Goal: Information Seeking & Learning: Find specific fact

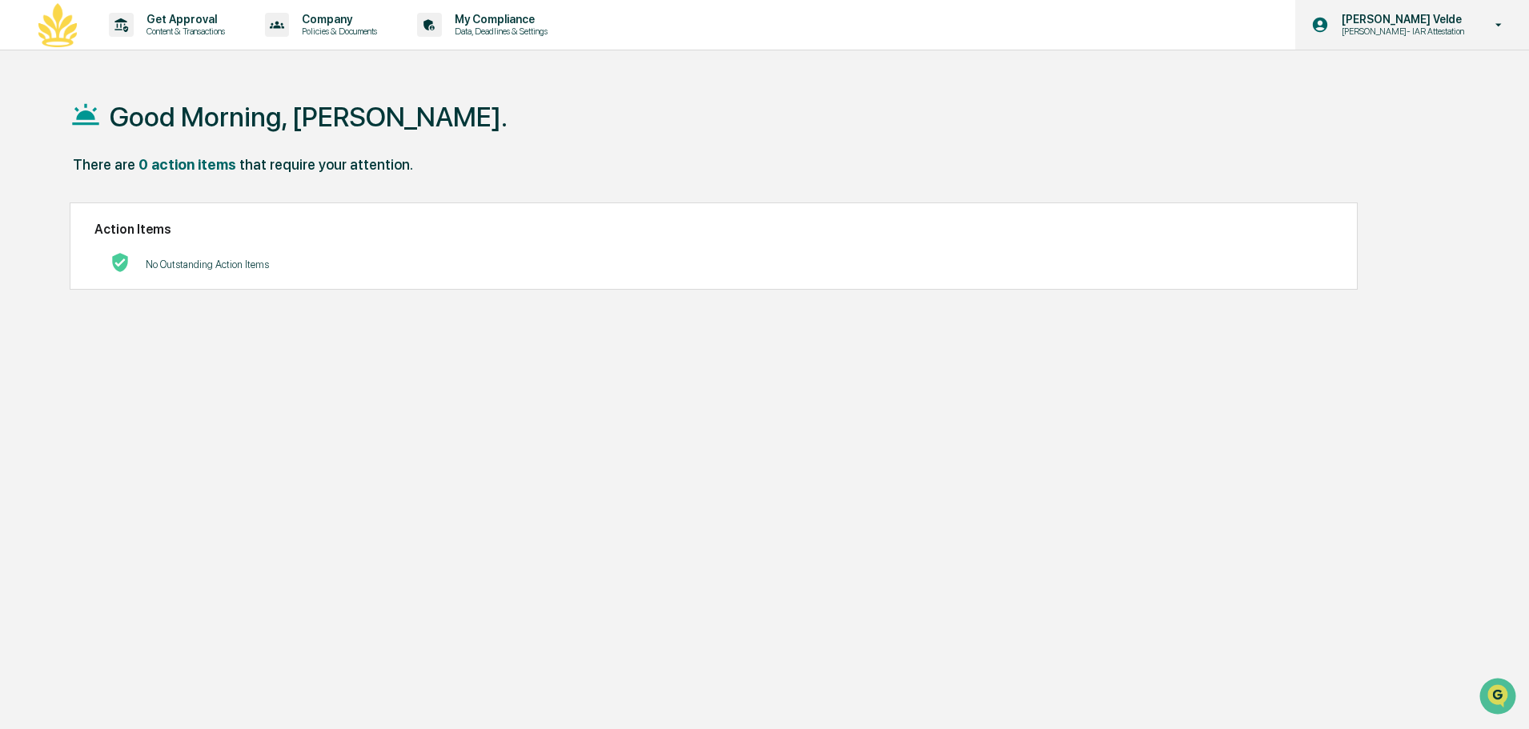
click at [1385, 37] on div "Chandler Te Velde Chandler- IAR Attestation" at bounding box center [1412, 25] width 234 height 50
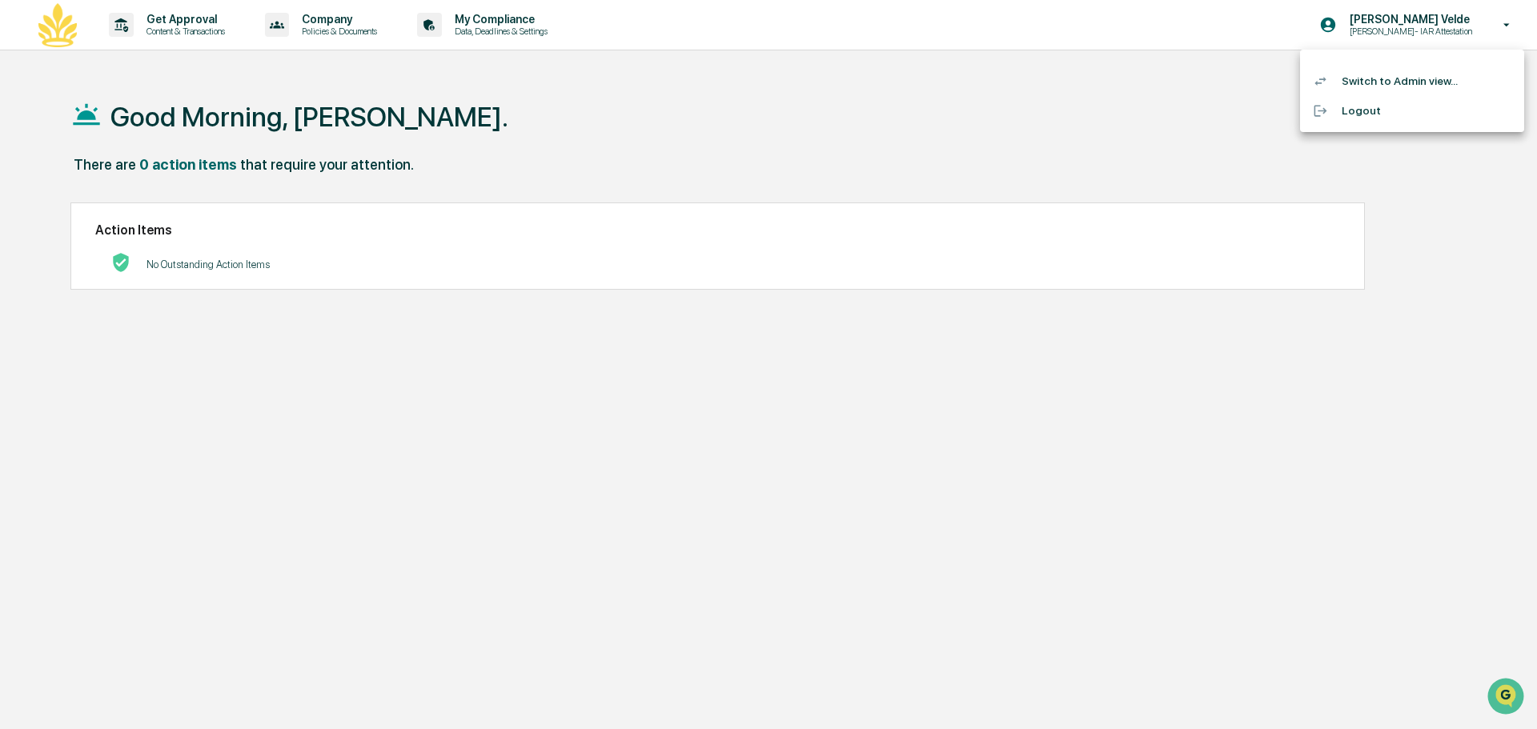
drag, startPoint x: 487, startPoint y: 173, endPoint x: 328, endPoint y: 141, distance: 161.7
click at [487, 174] on div at bounding box center [768, 364] width 1537 height 729
click at [1412, 30] on p "Chandler- IAR Attestation" at bounding box center [1400, 31] width 143 height 11
click at [1416, 85] on li "Switch to Admin view..." at bounding box center [1412, 81] width 224 height 30
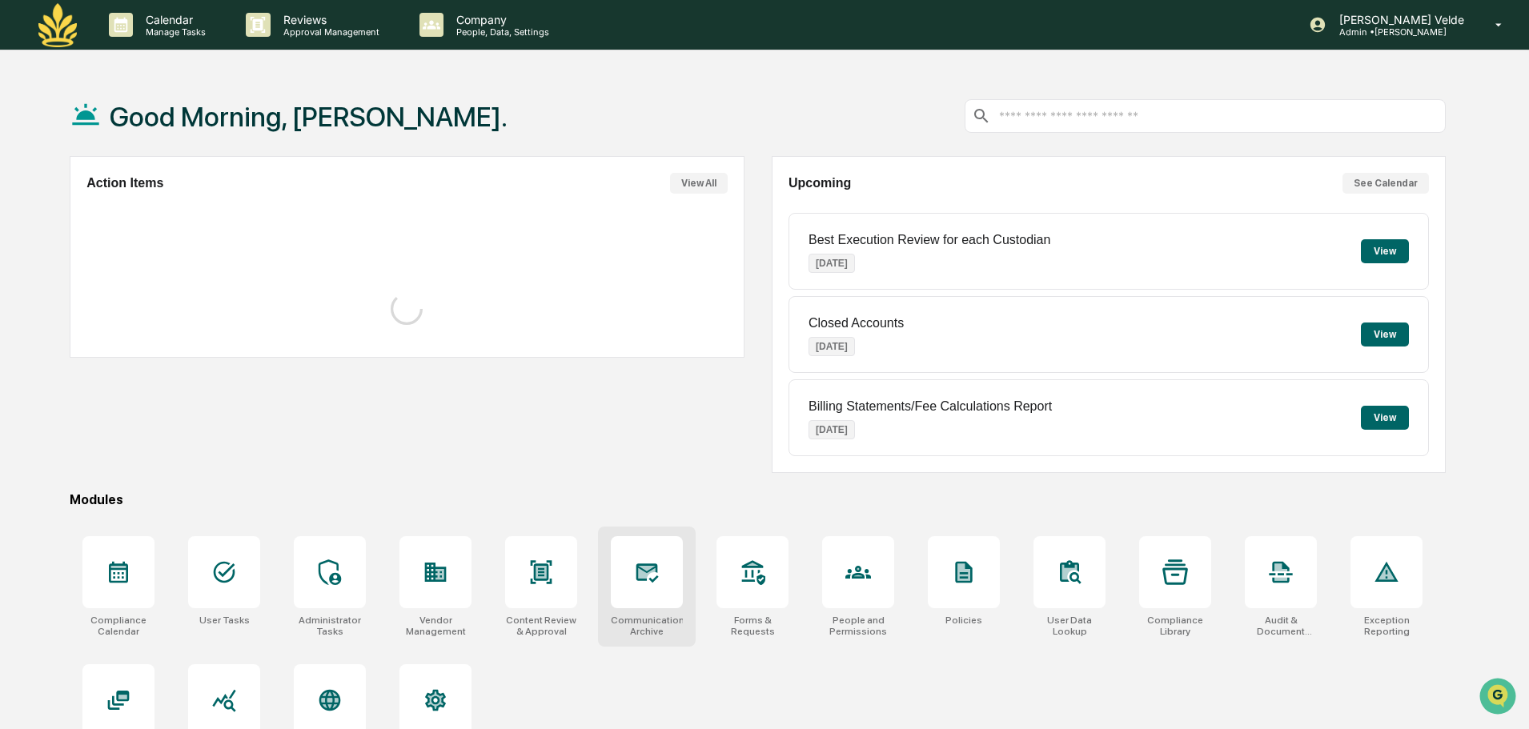
click at [664, 584] on div at bounding box center [647, 572] width 72 height 72
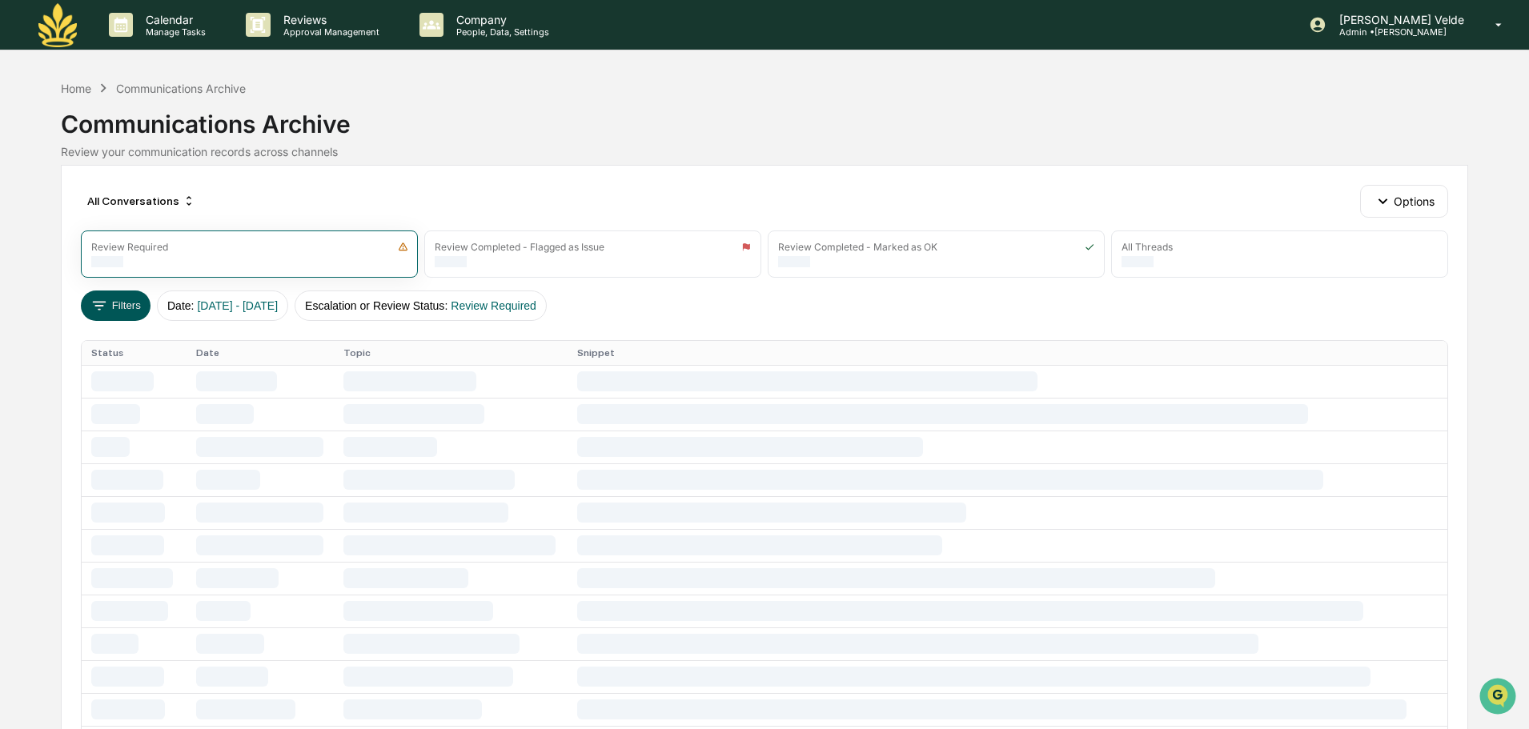
click at [117, 301] on button "Filters" at bounding box center [116, 306] width 70 height 30
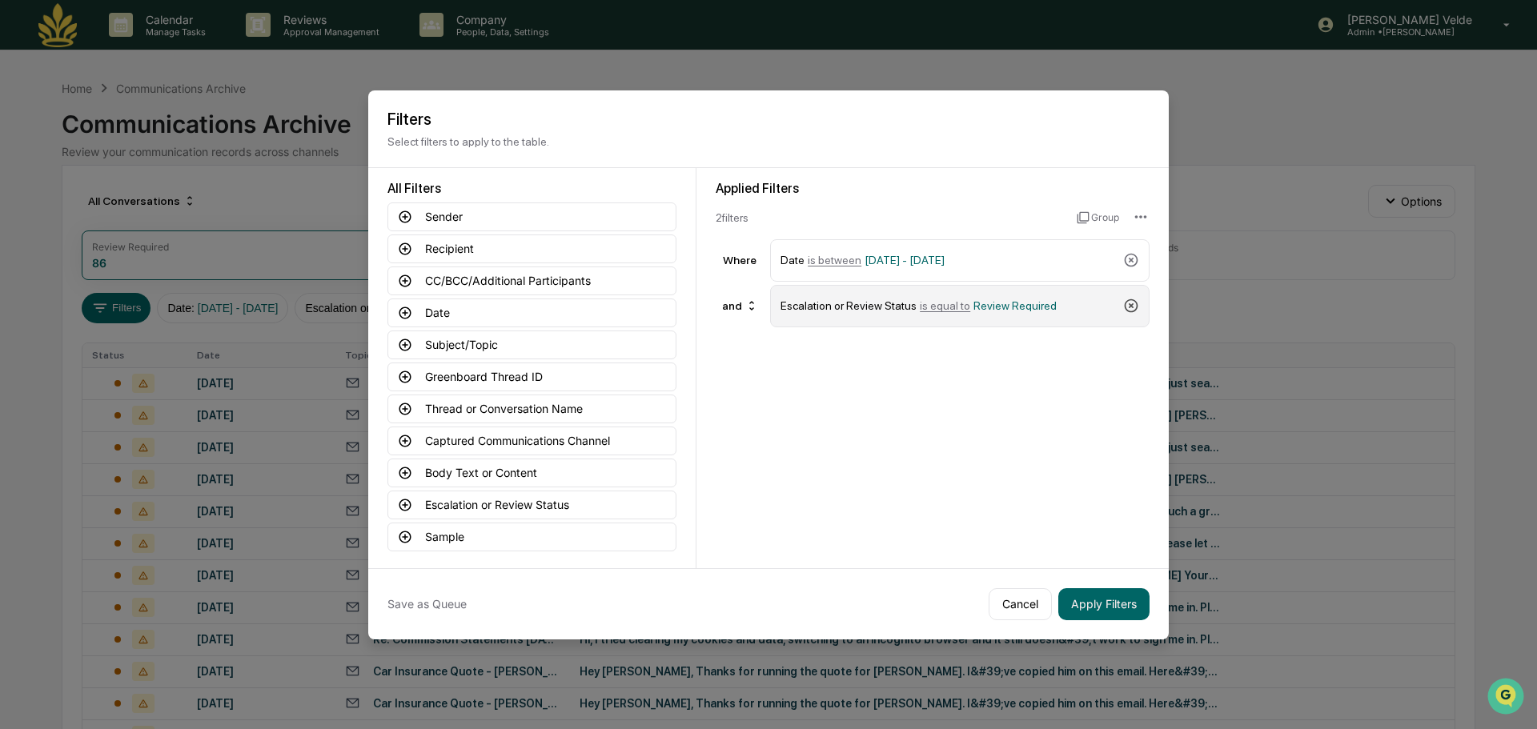
click at [1130, 299] on icon at bounding box center [1131, 306] width 16 height 16
click at [477, 351] on button "Subject/Topic" at bounding box center [531, 345] width 289 height 29
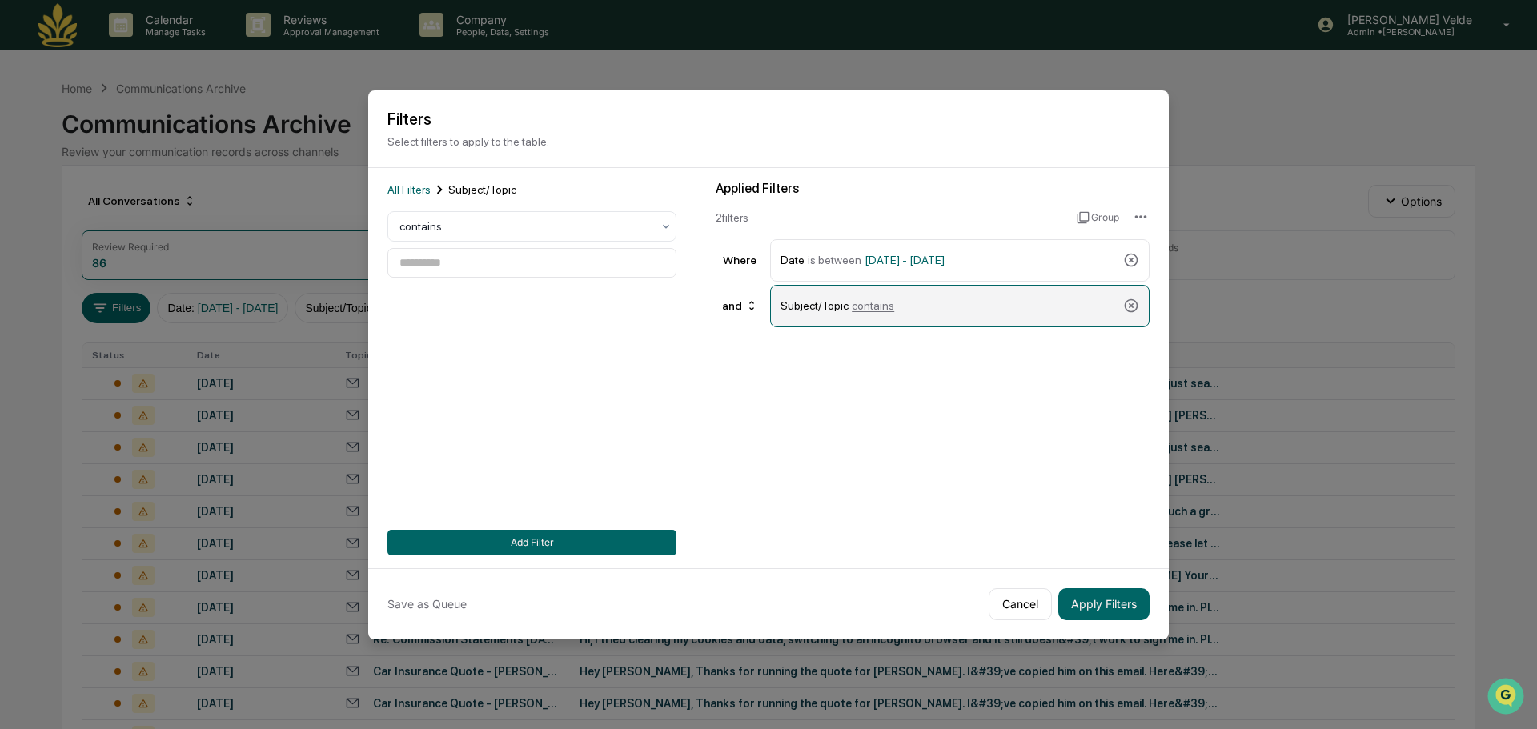
click at [1120, 307] on div "Subject/Topic contains" at bounding box center [959, 306] width 379 height 42
click at [1135, 306] on icon at bounding box center [1131, 306] width 16 height 16
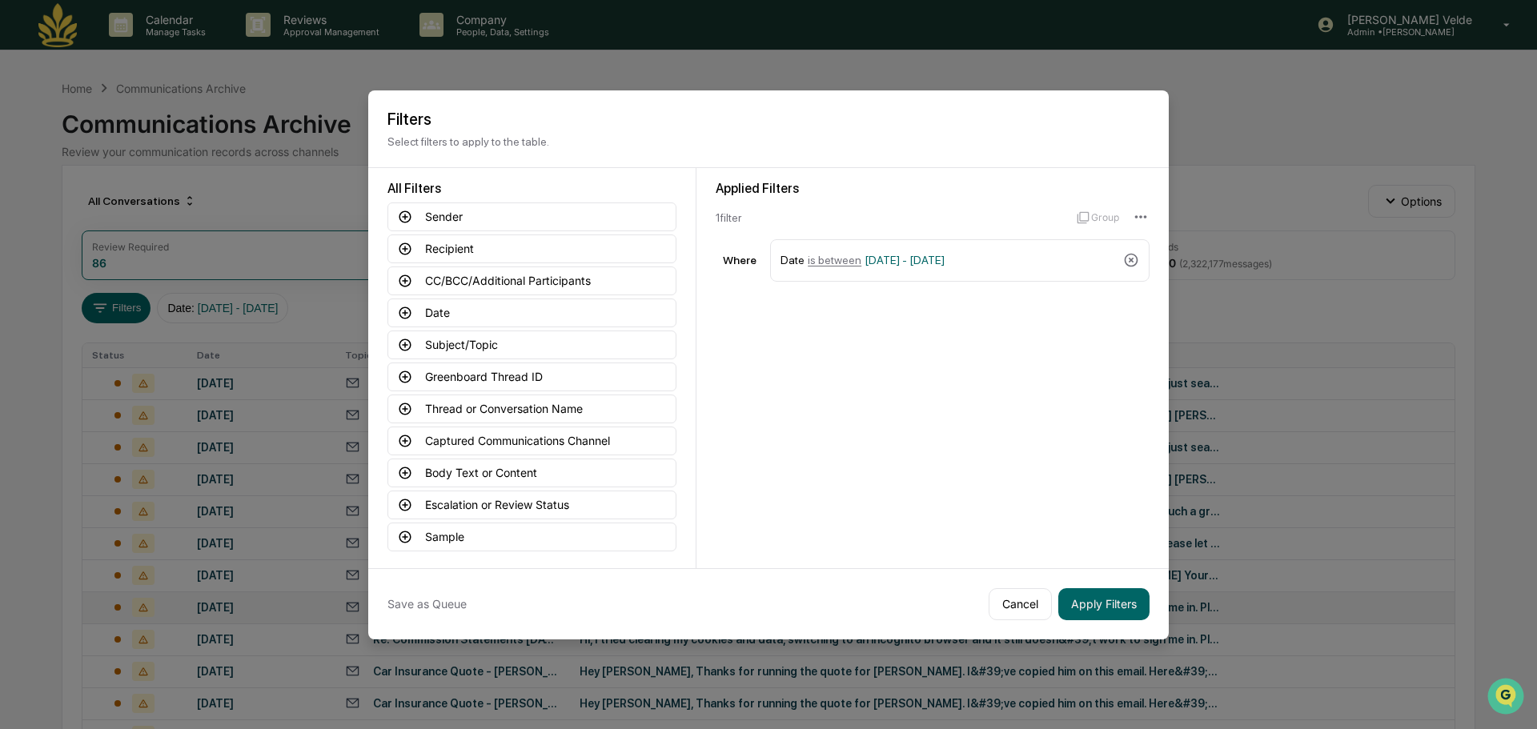
click at [1023, 610] on button "Cancel" at bounding box center [1019, 604] width 63 height 32
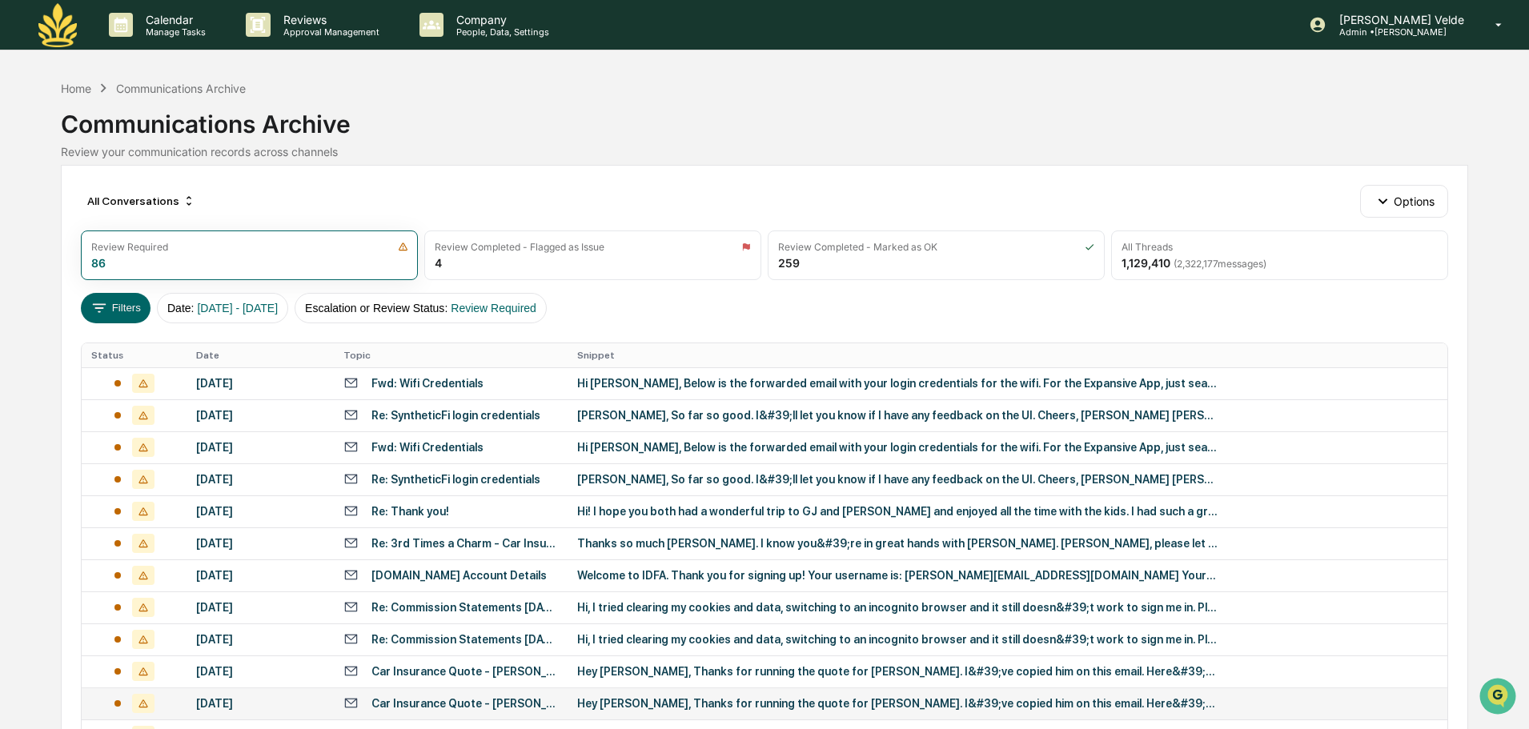
click at [739, 702] on div "Hey [PERSON_NAME], Thanks for running the quote for [PERSON_NAME]. I&#39;ve cop…" at bounding box center [897, 703] width 640 height 13
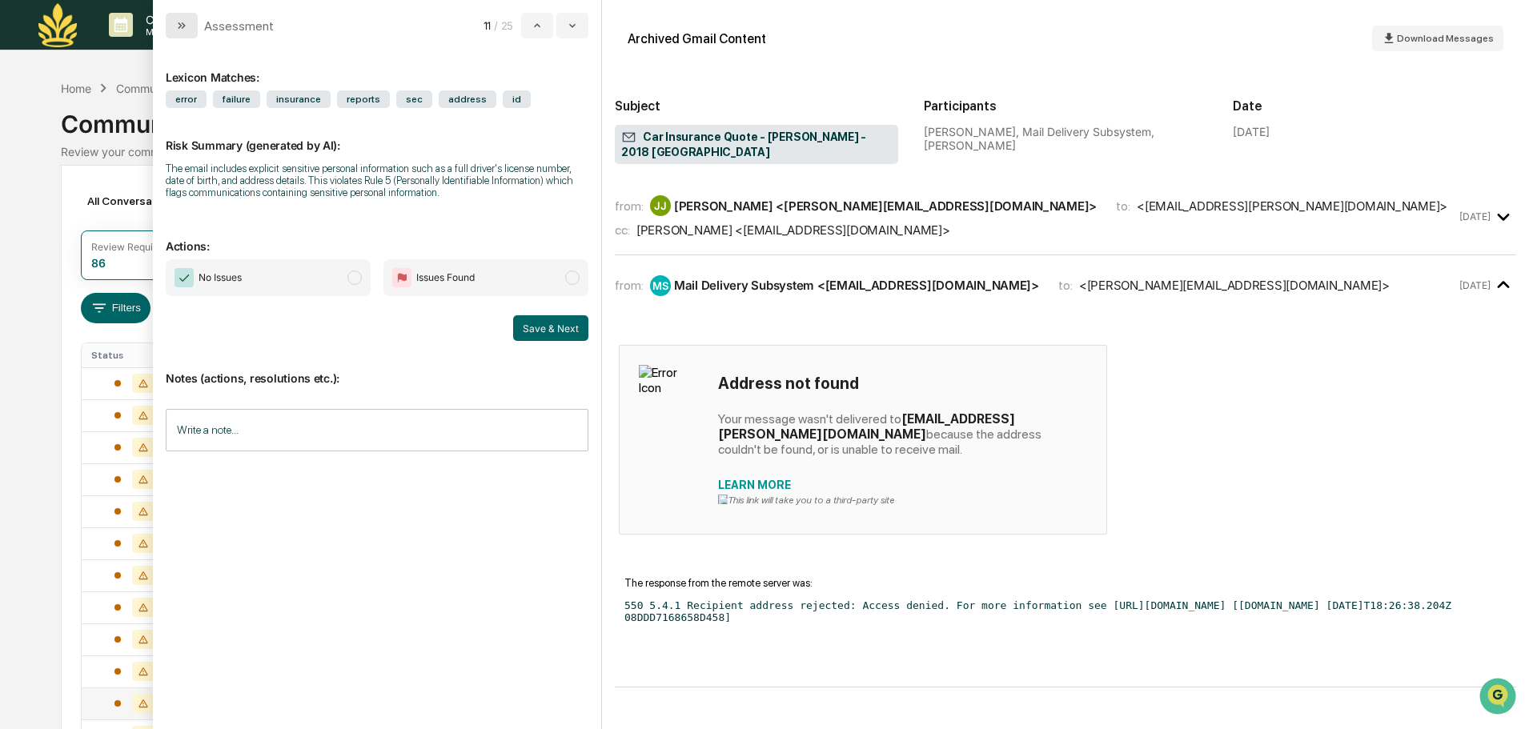
click at [182, 25] on icon "modal" at bounding box center [181, 25] width 13 height 13
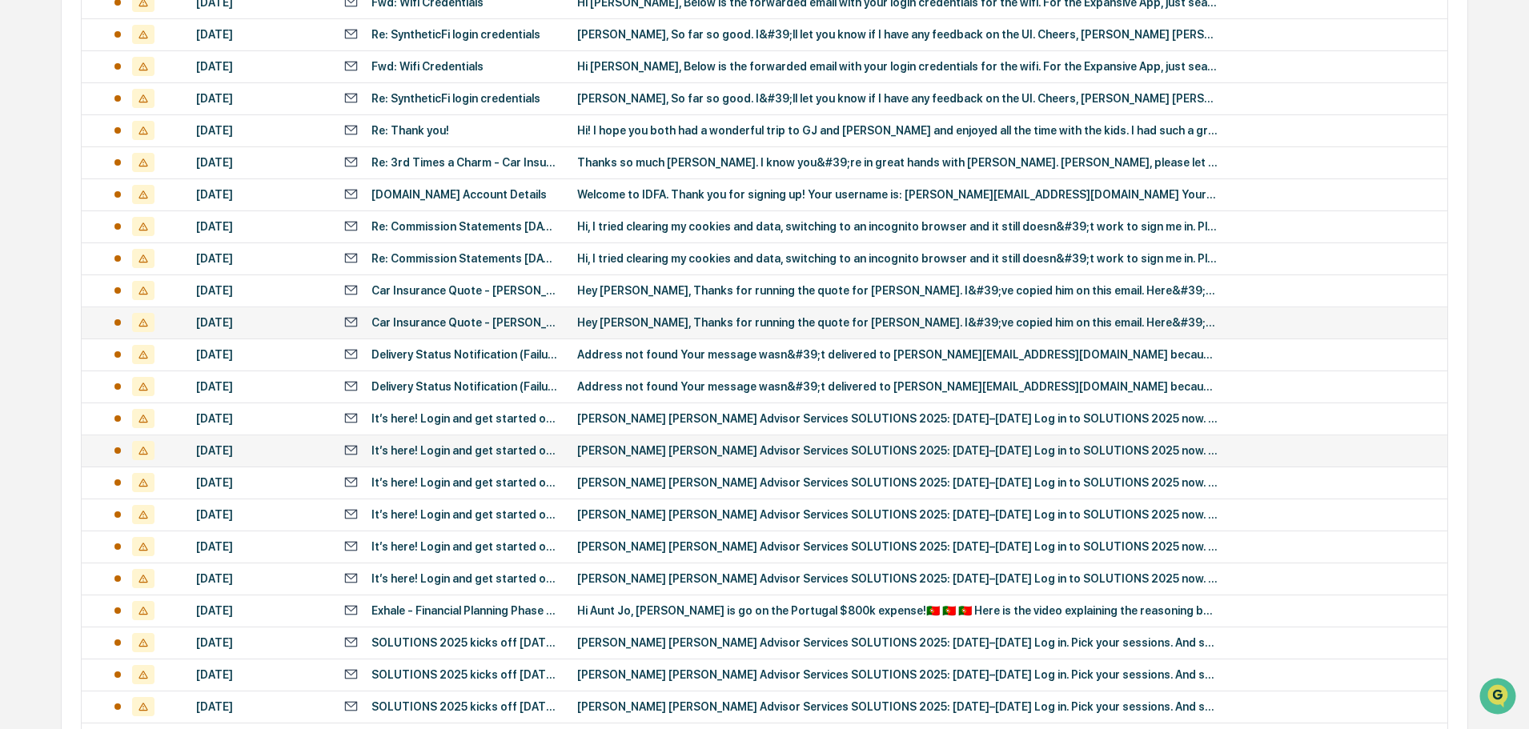
scroll to position [130, 0]
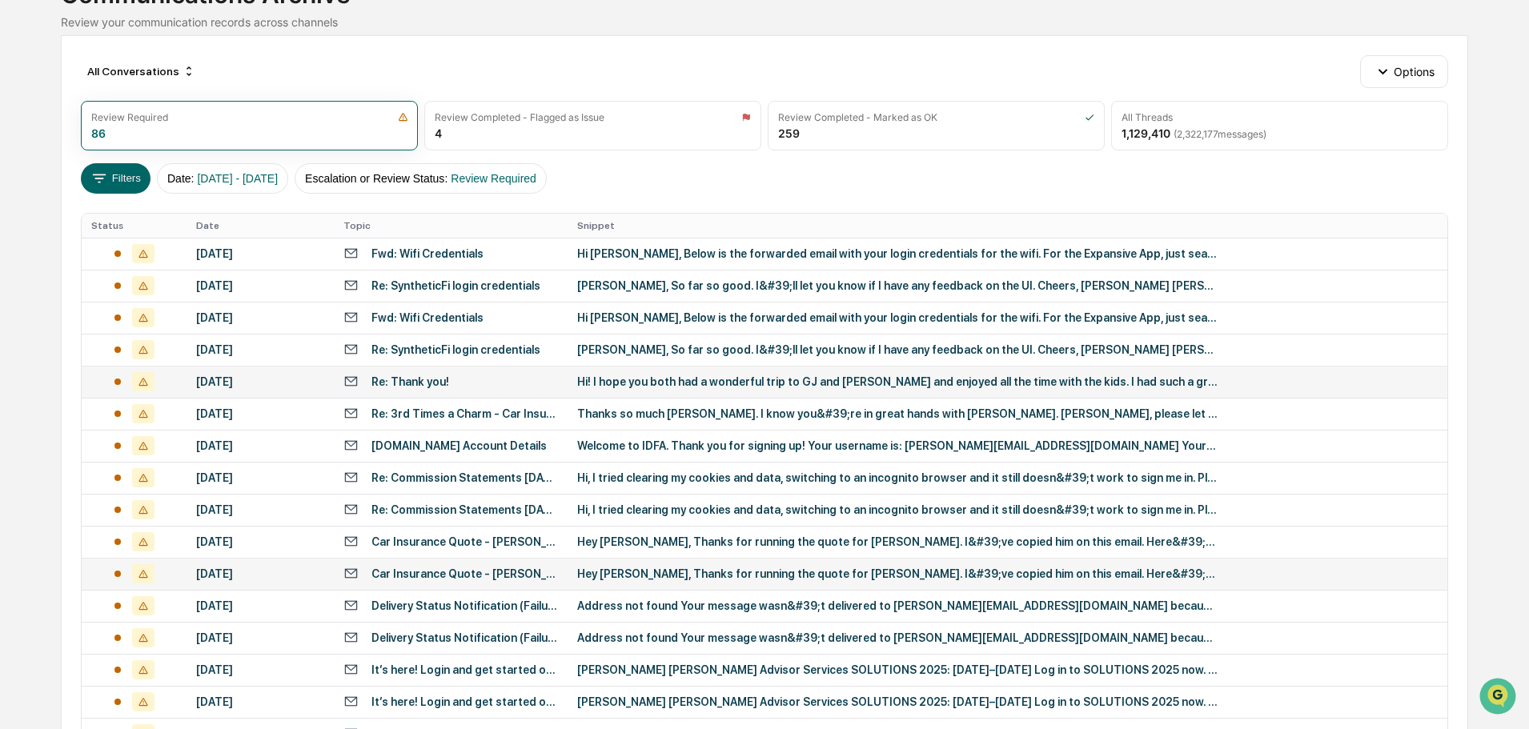
click at [555, 379] on div "Re: Thank you!" at bounding box center [450, 381] width 214 height 15
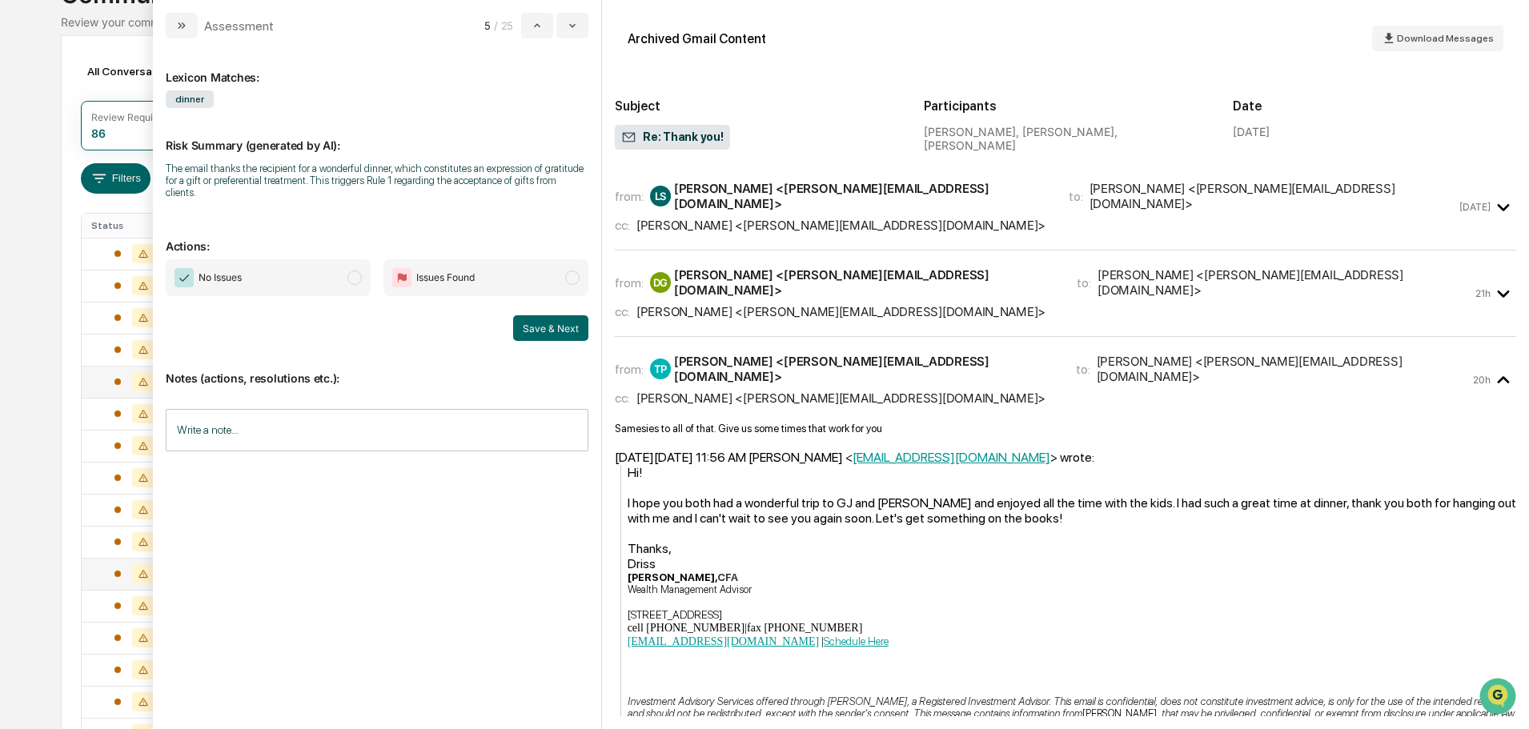
click at [866, 194] on div "[PERSON_NAME] <[PERSON_NAME][EMAIL_ADDRESS][DOMAIN_NAME]>" at bounding box center [861, 196] width 375 height 30
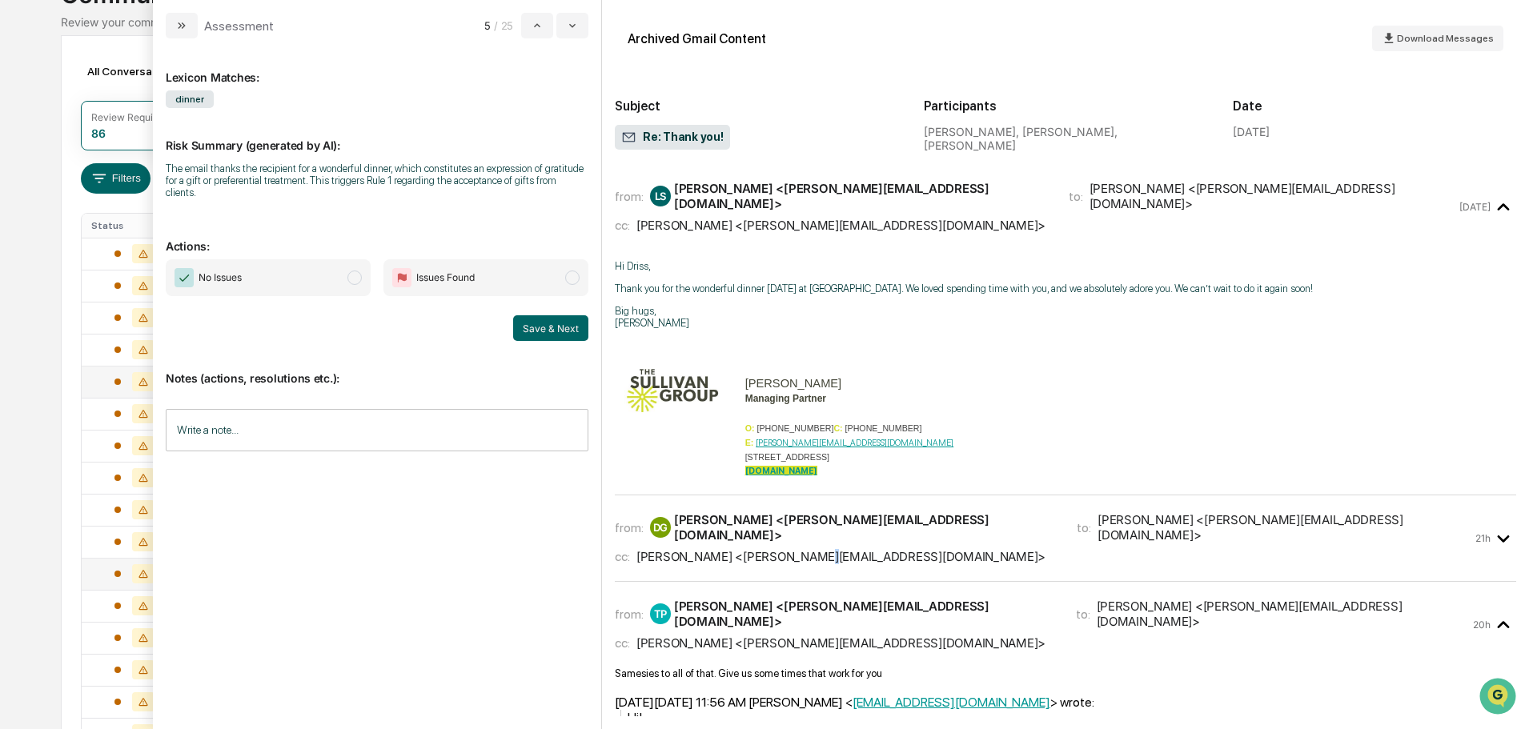
click at [792, 549] on div "[PERSON_NAME] <[PERSON_NAME][EMAIL_ADDRESS][DOMAIN_NAME]>" at bounding box center [840, 556] width 409 height 15
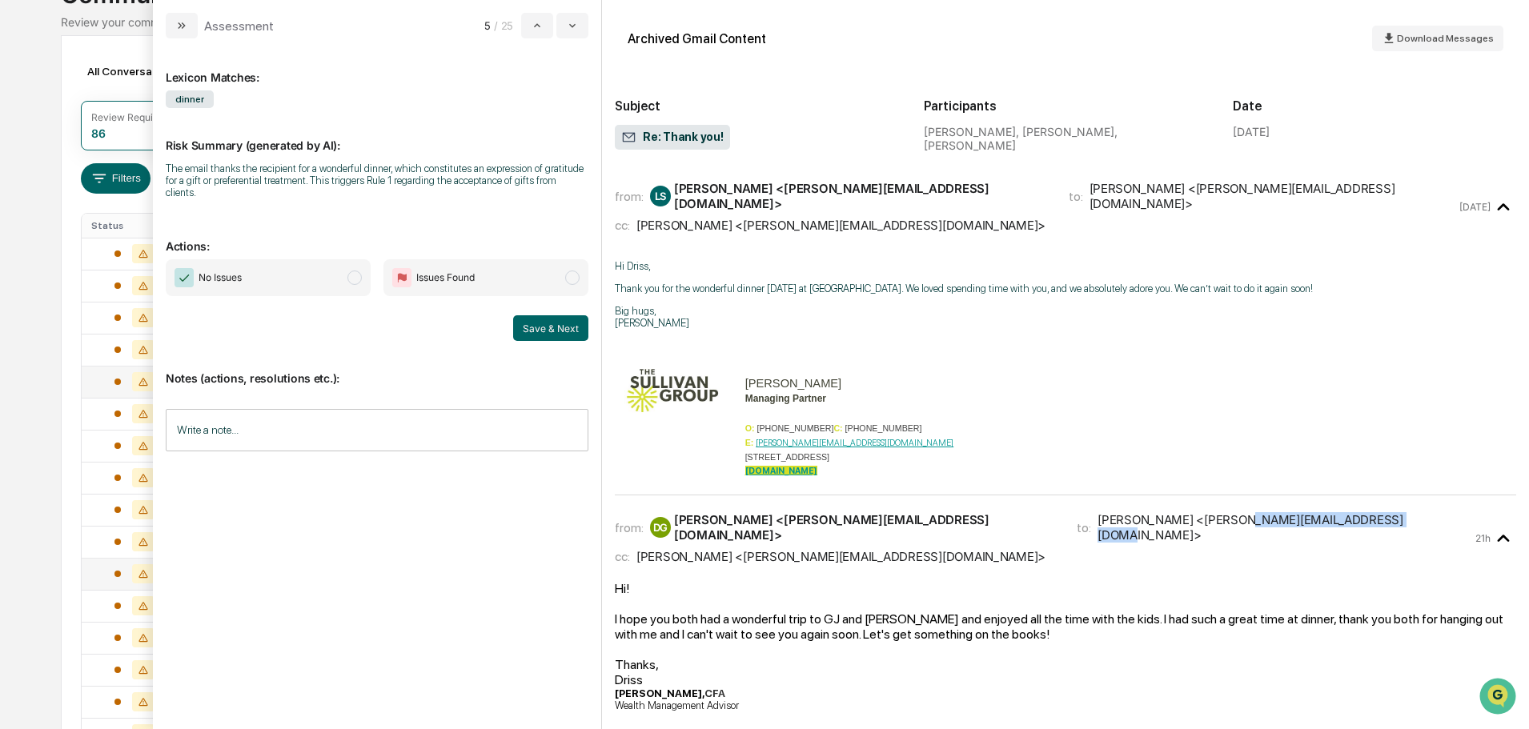
drag, startPoint x: 1214, startPoint y: 518, endPoint x: 1054, endPoint y: 509, distance: 160.3
click at [1097, 512] on div "[PERSON_NAME] <[PERSON_NAME][EMAIL_ADDRESS][DOMAIN_NAME]>" at bounding box center [1284, 527] width 374 height 30
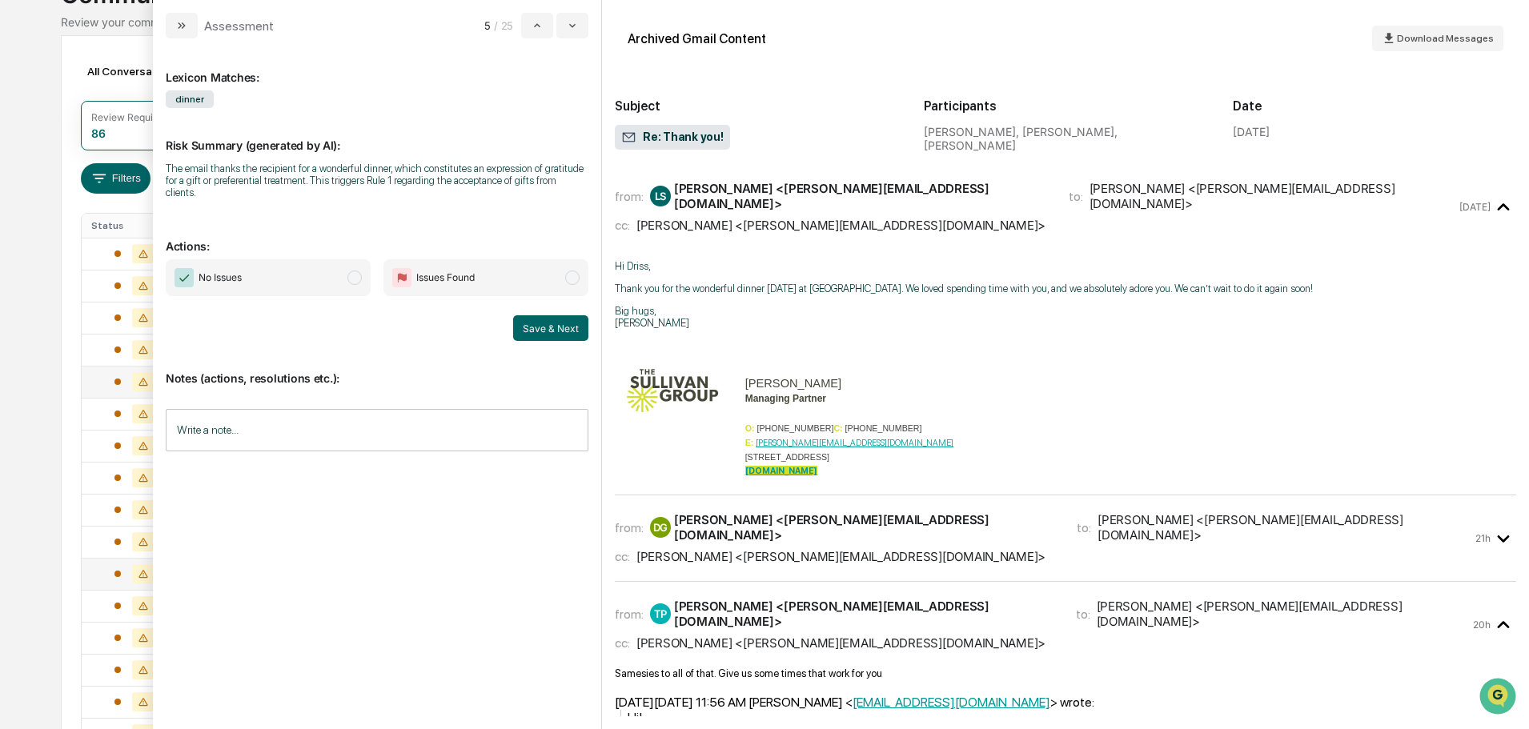
click at [178, 12] on div "Assessment 5 / 25" at bounding box center [377, 19] width 448 height 38
click at [187, 3] on div "Assessment 5 / 25" at bounding box center [377, 19] width 448 height 38
click at [181, 17] on button "modal" at bounding box center [182, 26] width 32 height 26
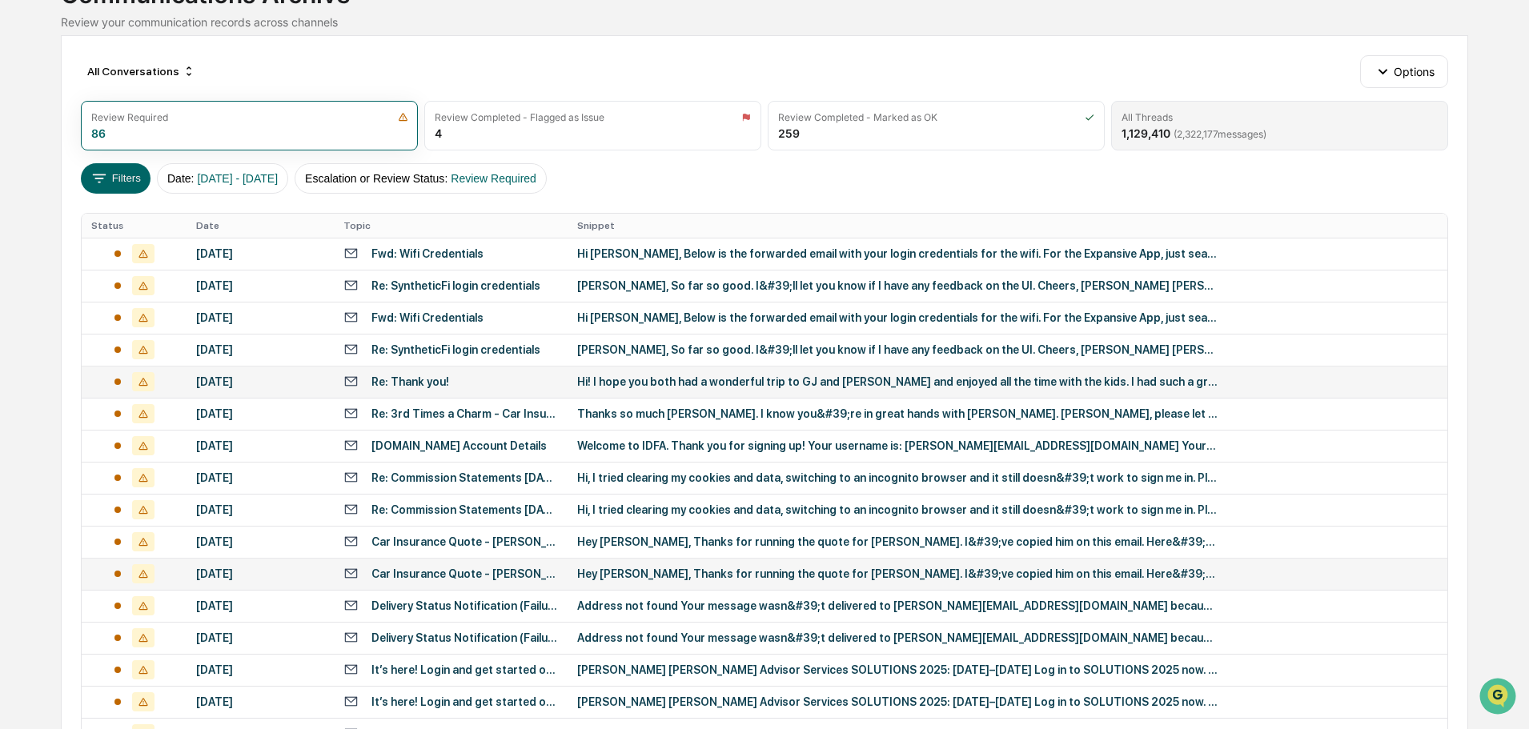
click at [1234, 142] on div "All Threads 1,129,410 ( 2,322,177 messages)" at bounding box center [1279, 126] width 337 height 50
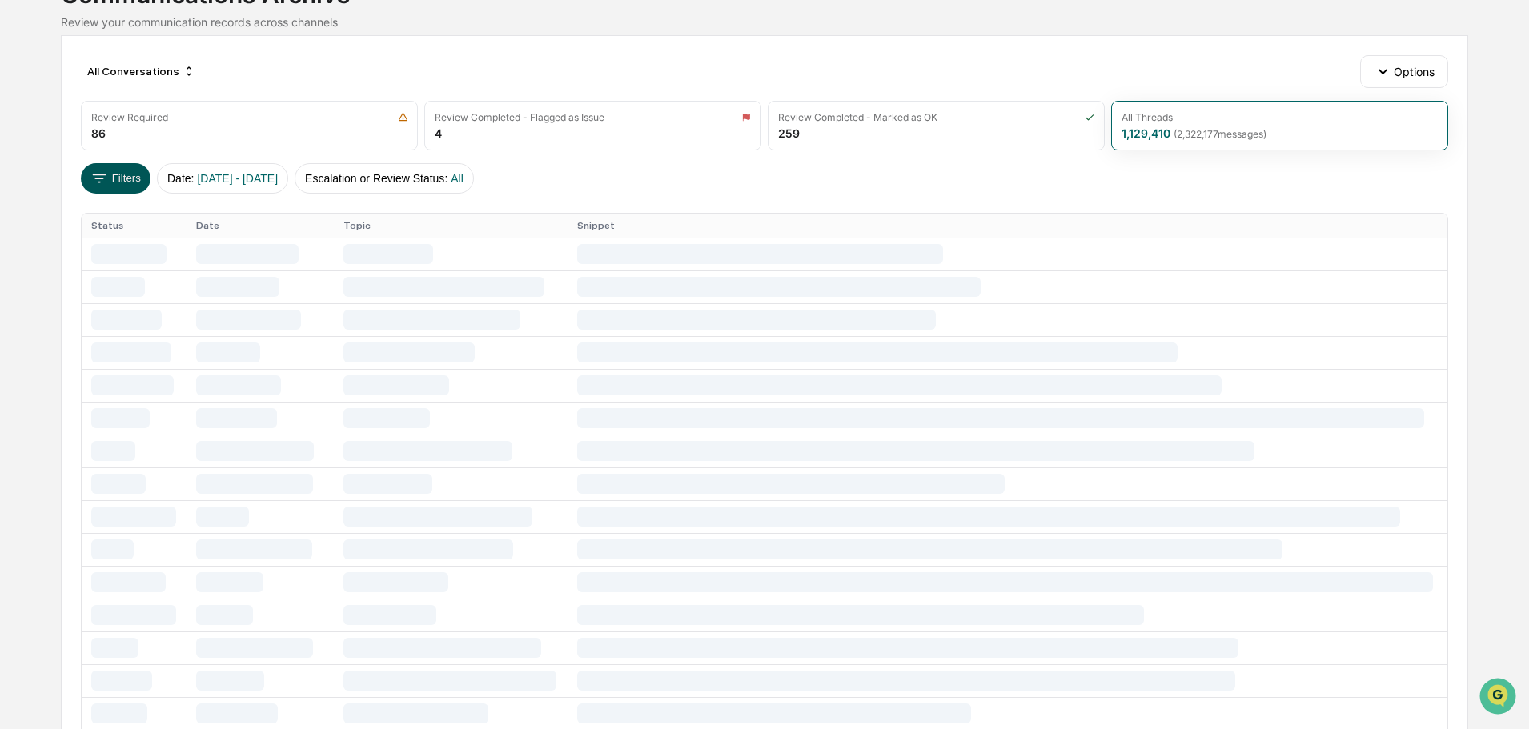
click at [137, 165] on button "Filters" at bounding box center [116, 178] width 70 height 30
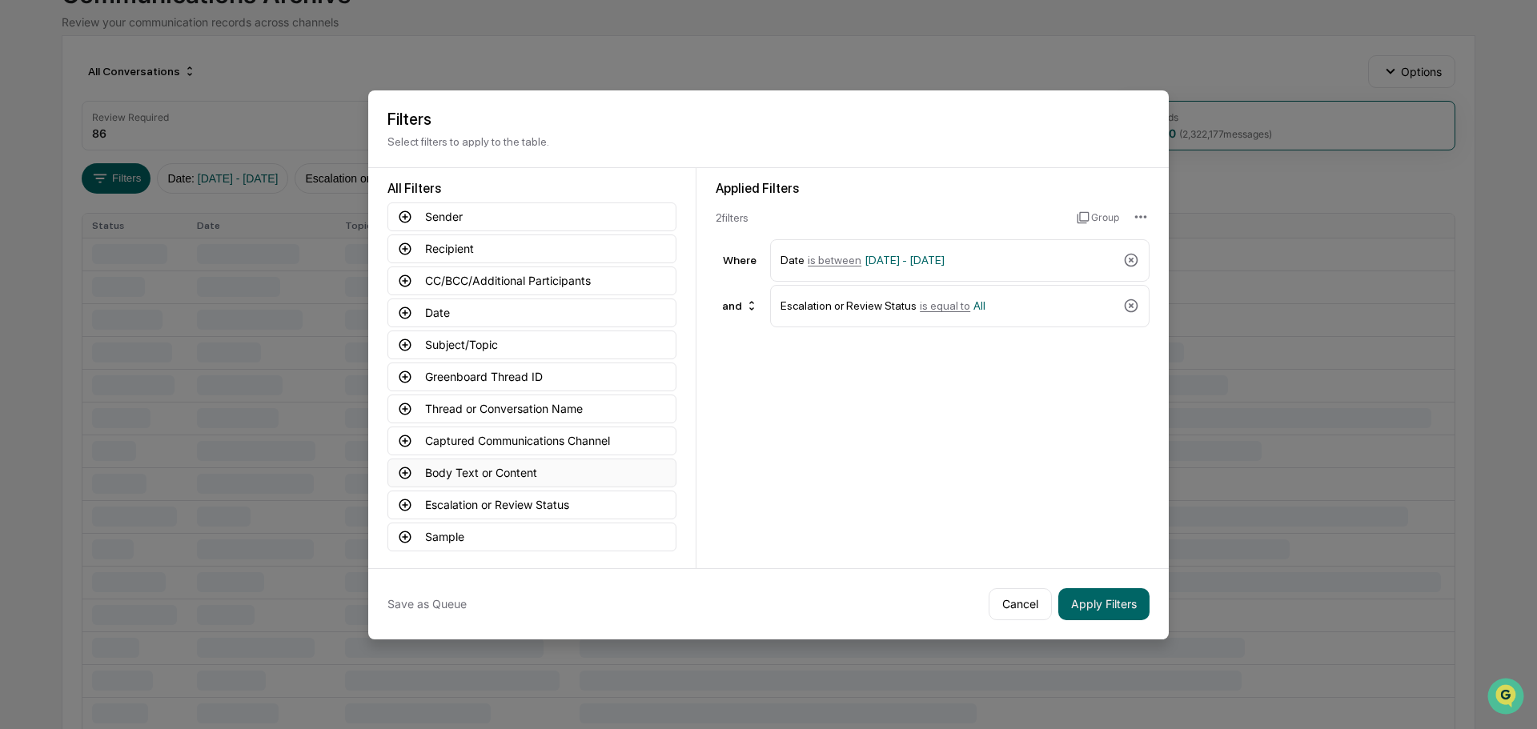
click at [470, 462] on button "Body Text or Content" at bounding box center [531, 473] width 289 height 29
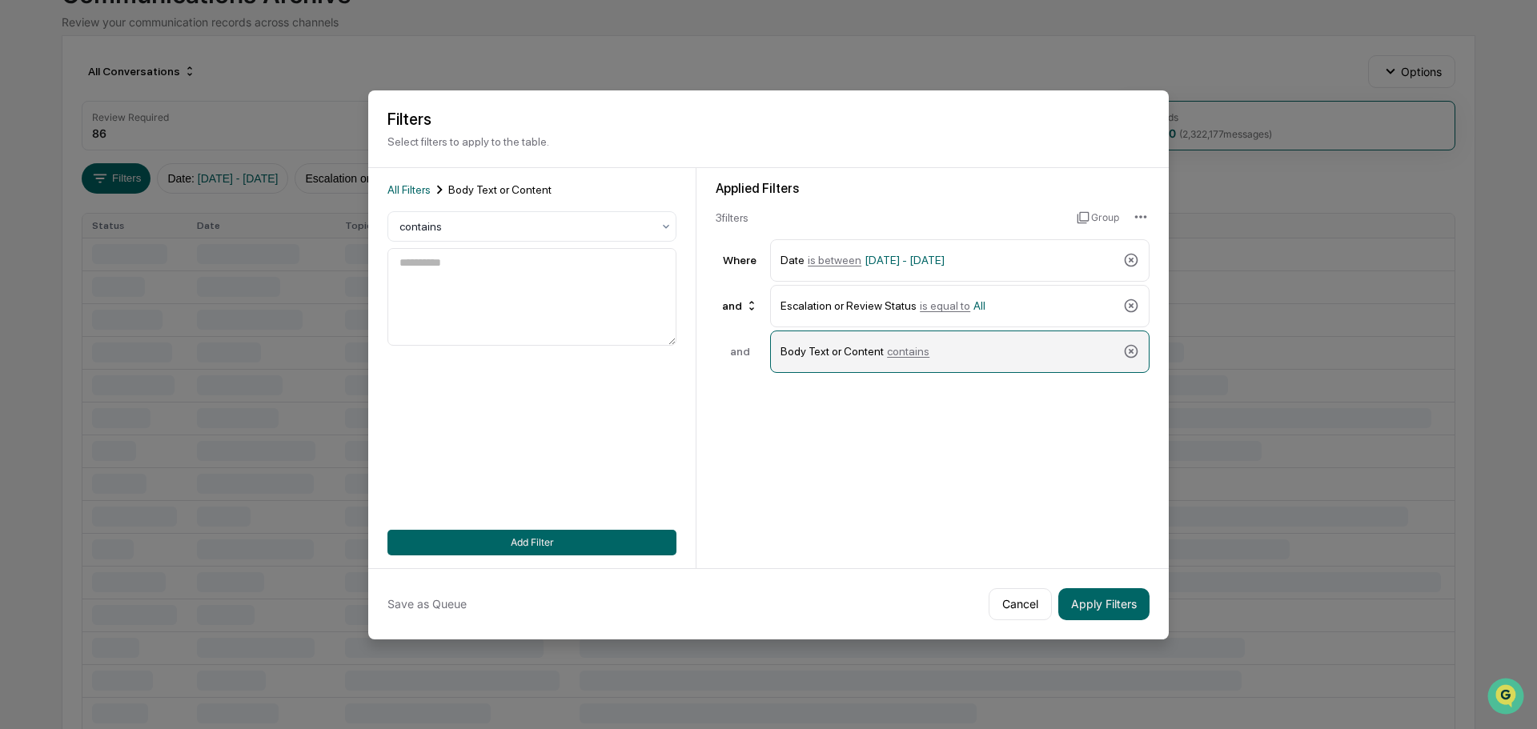
click at [904, 359] on div "Body Text or Content contains" at bounding box center [948, 352] width 336 height 28
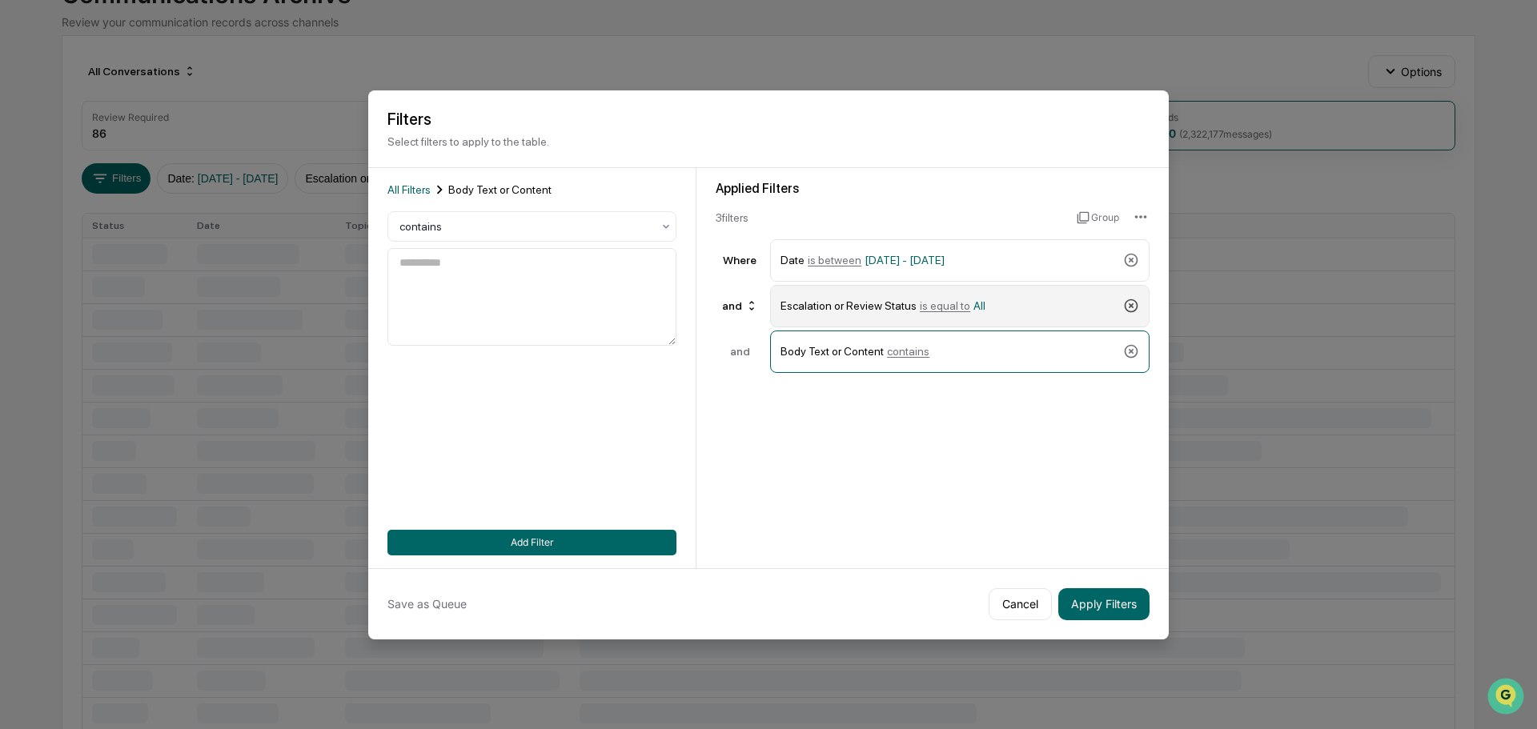
click at [1131, 310] on icon at bounding box center [1131, 306] width 16 height 16
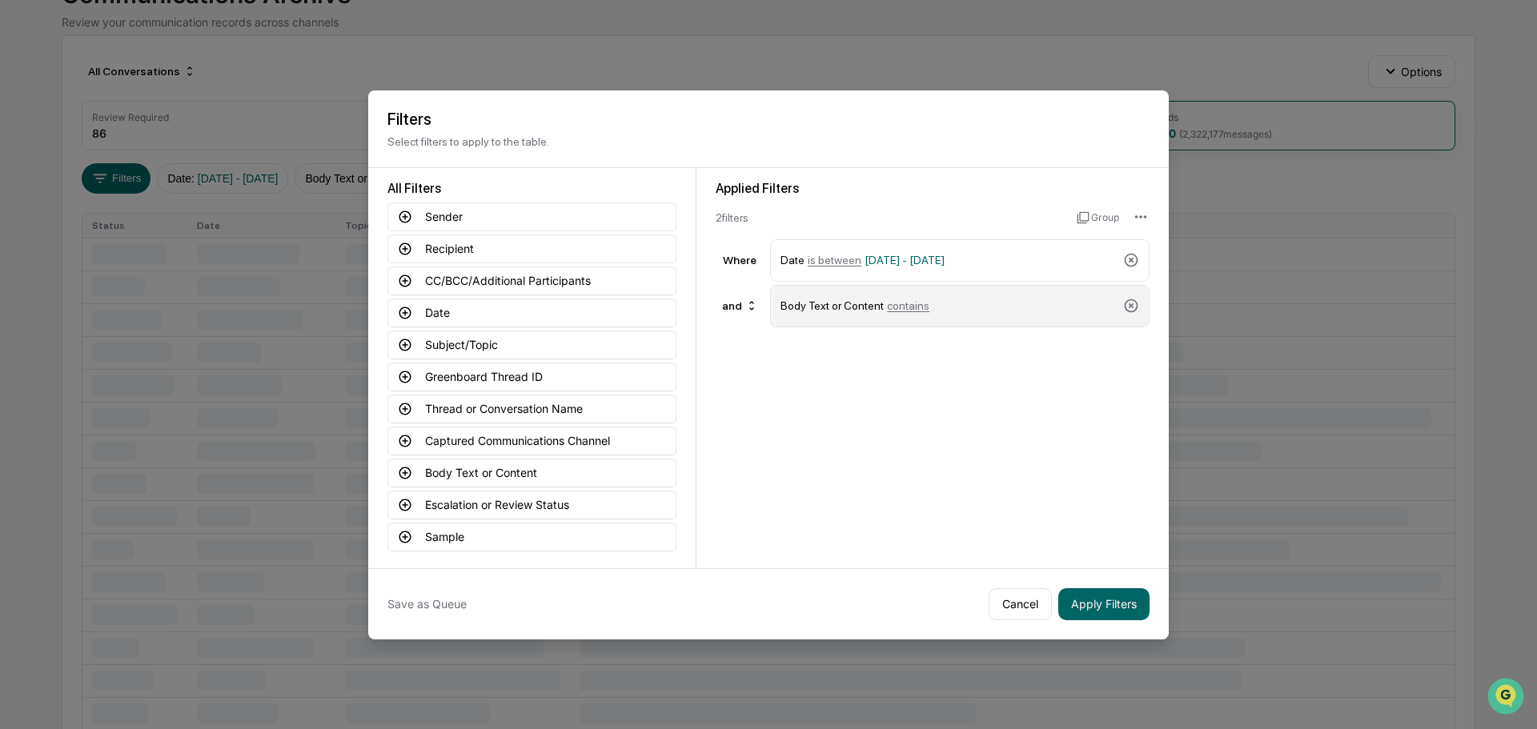
click at [774, 299] on div "Body Text or Content contains" at bounding box center [959, 306] width 379 height 42
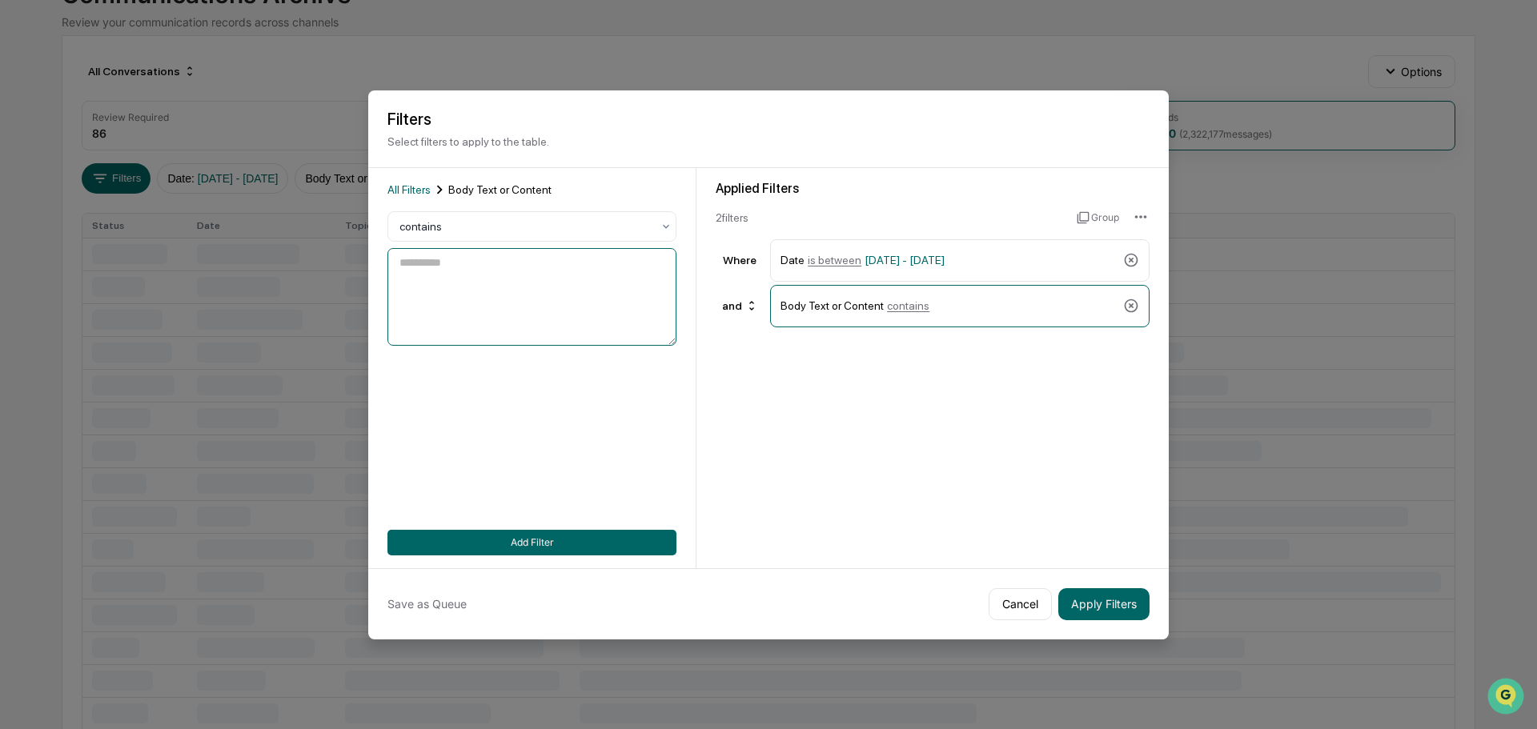
click at [583, 283] on textarea at bounding box center [531, 297] width 289 height 98
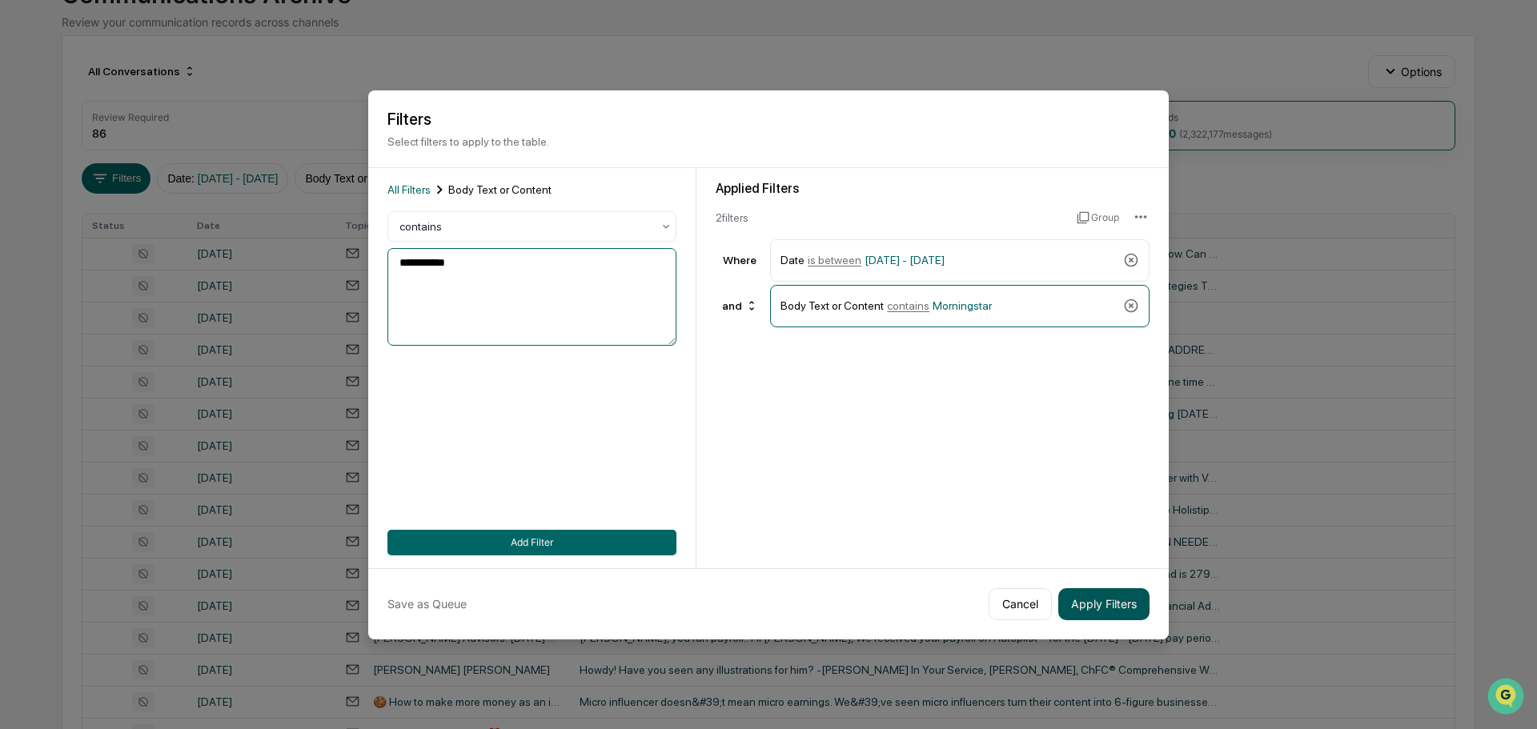
type textarea "**********"
click at [1136, 600] on button "Apply Filters" at bounding box center [1103, 604] width 91 height 32
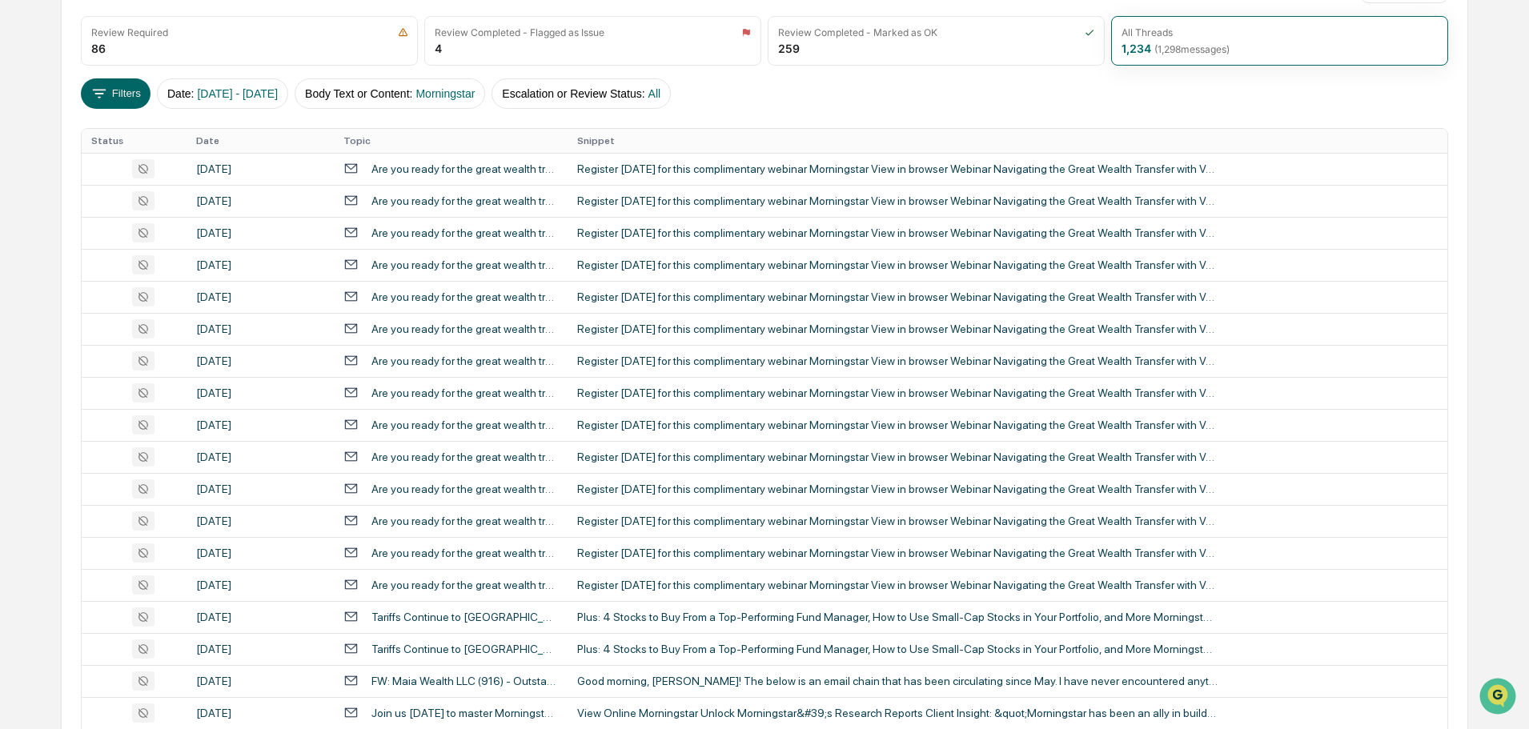
scroll to position [210, 0]
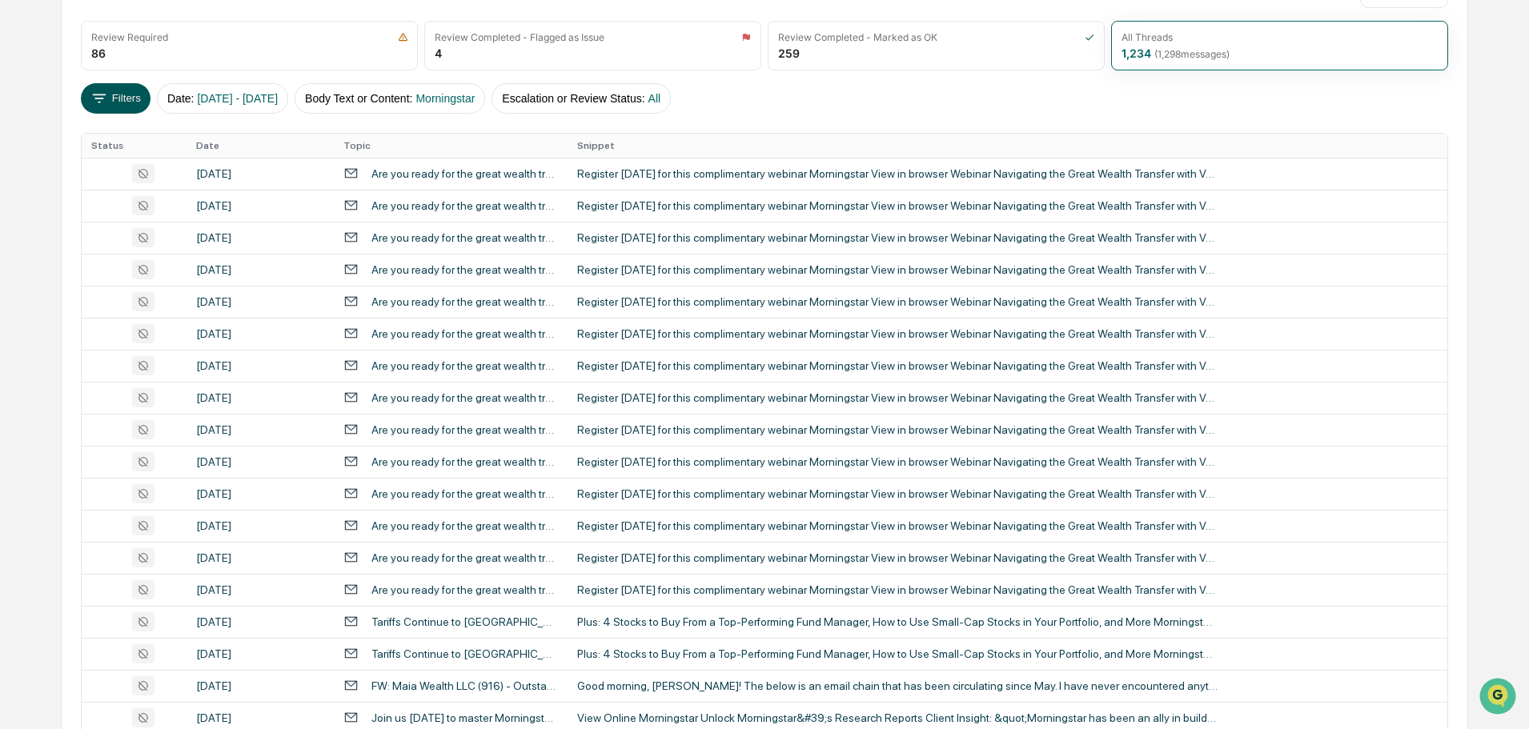
click at [133, 84] on button "Filters" at bounding box center [116, 98] width 70 height 30
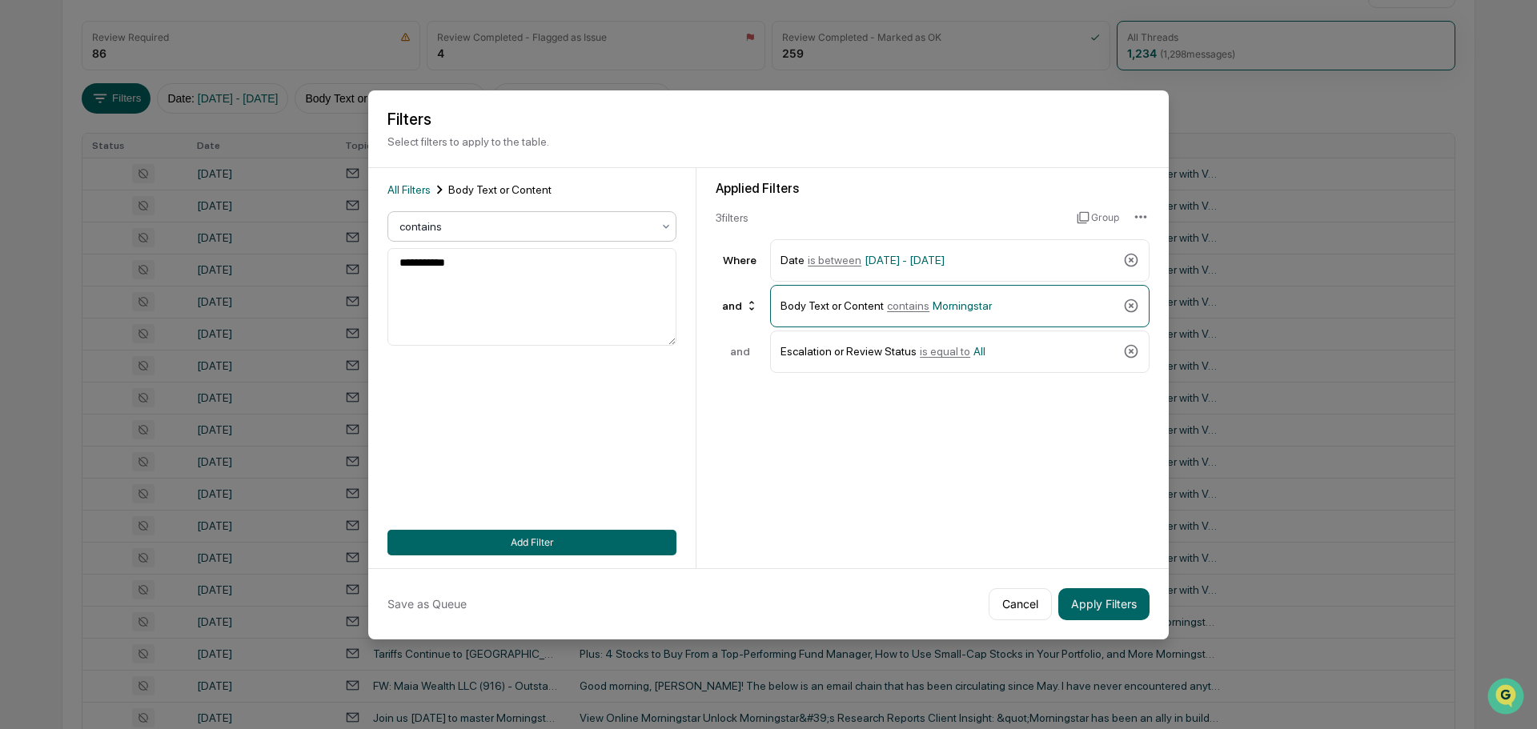
click at [579, 230] on div at bounding box center [525, 226] width 252 height 16
click at [565, 401] on div "**********" at bounding box center [531, 368] width 289 height 375
click at [403, 177] on div "**********" at bounding box center [532, 368] width 328 height 400
click at [403, 186] on span "All Filters" at bounding box center [408, 189] width 43 height 13
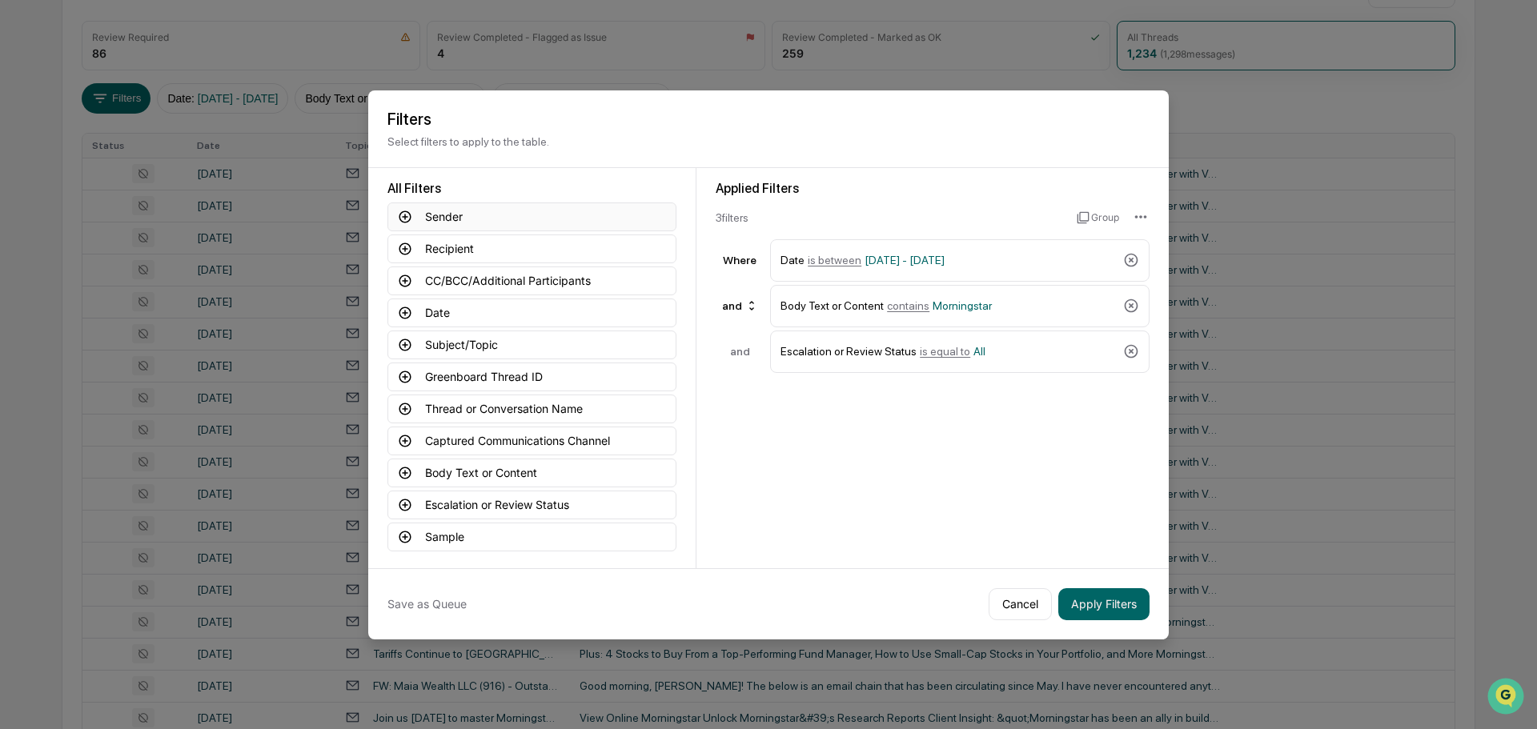
click at [443, 218] on button "Sender" at bounding box center [531, 216] width 289 height 29
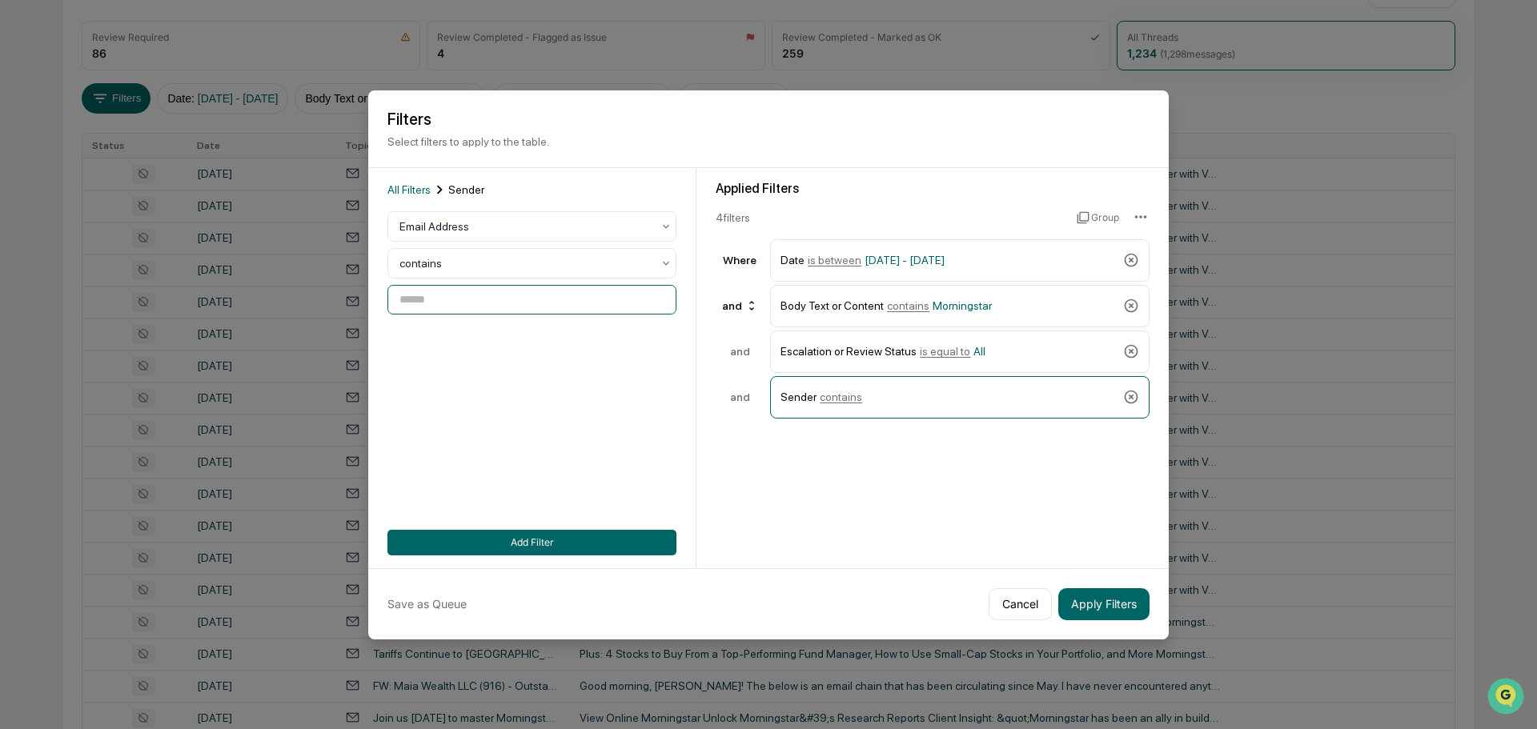
click at [480, 295] on input at bounding box center [531, 300] width 289 height 30
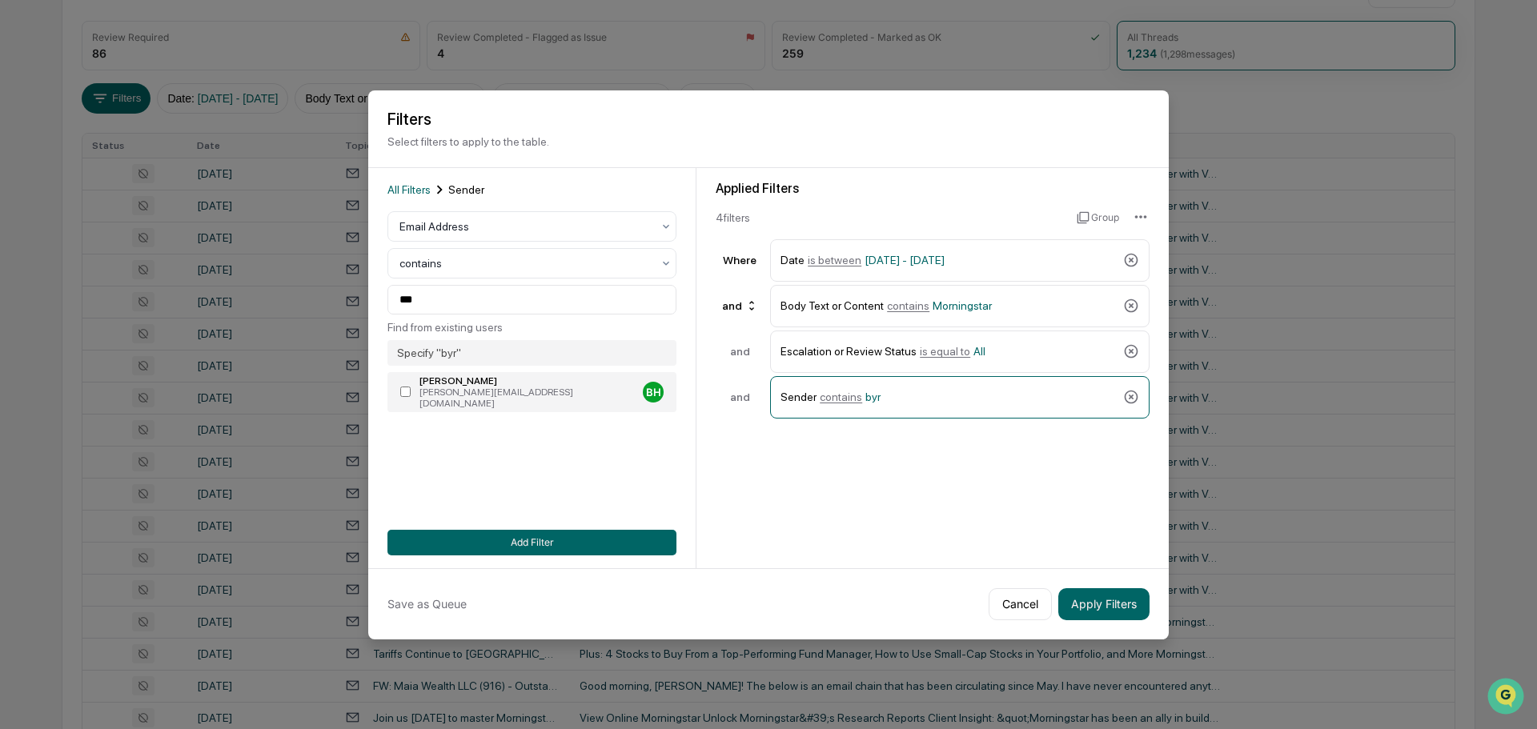
click at [487, 391] on div "[PERSON_NAME][EMAIL_ADDRESS][DOMAIN_NAME]" at bounding box center [527, 398] width 217 height 22
type input "**********"
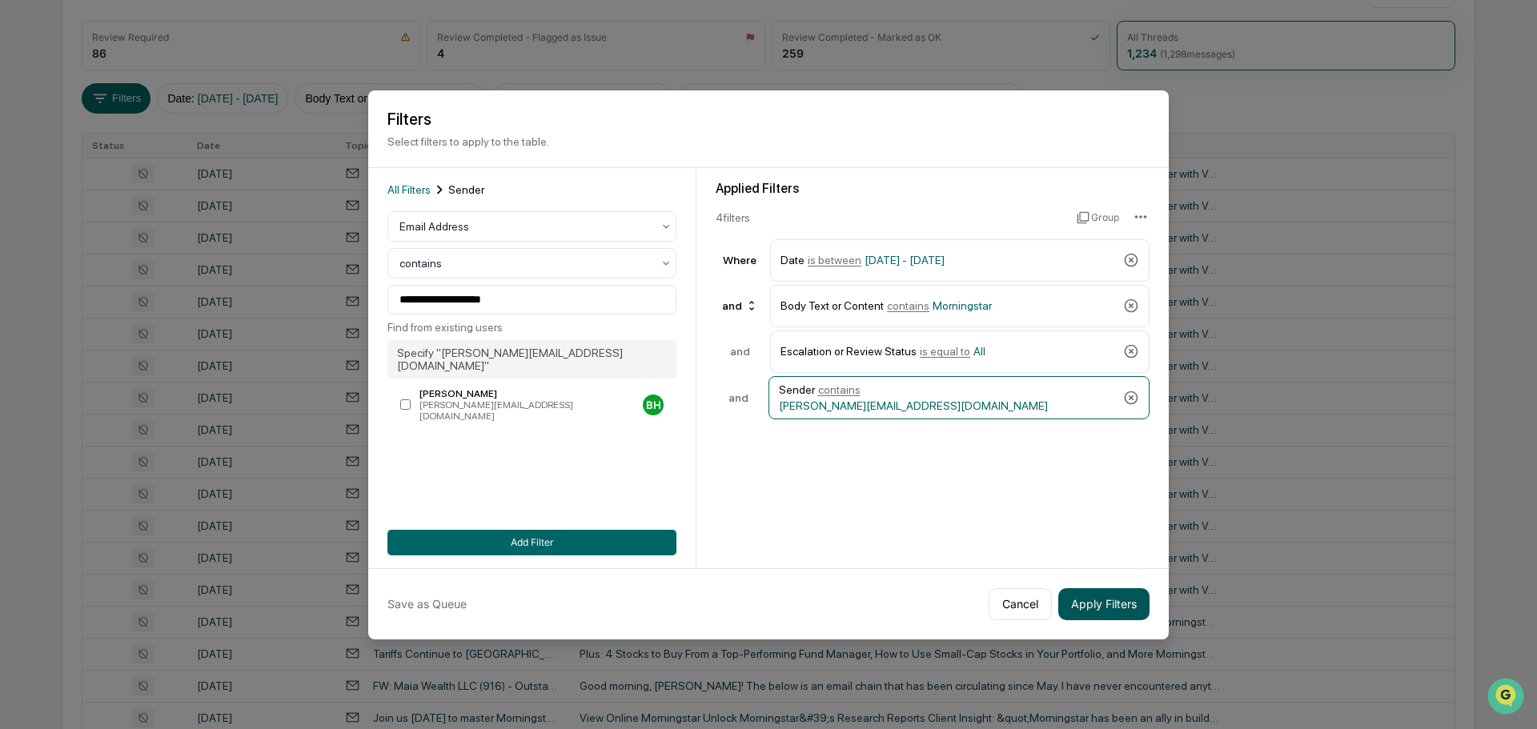
click at [1148, 610] on button "Apply Filters" at bounding box center [1103, 604] width 91 height 32
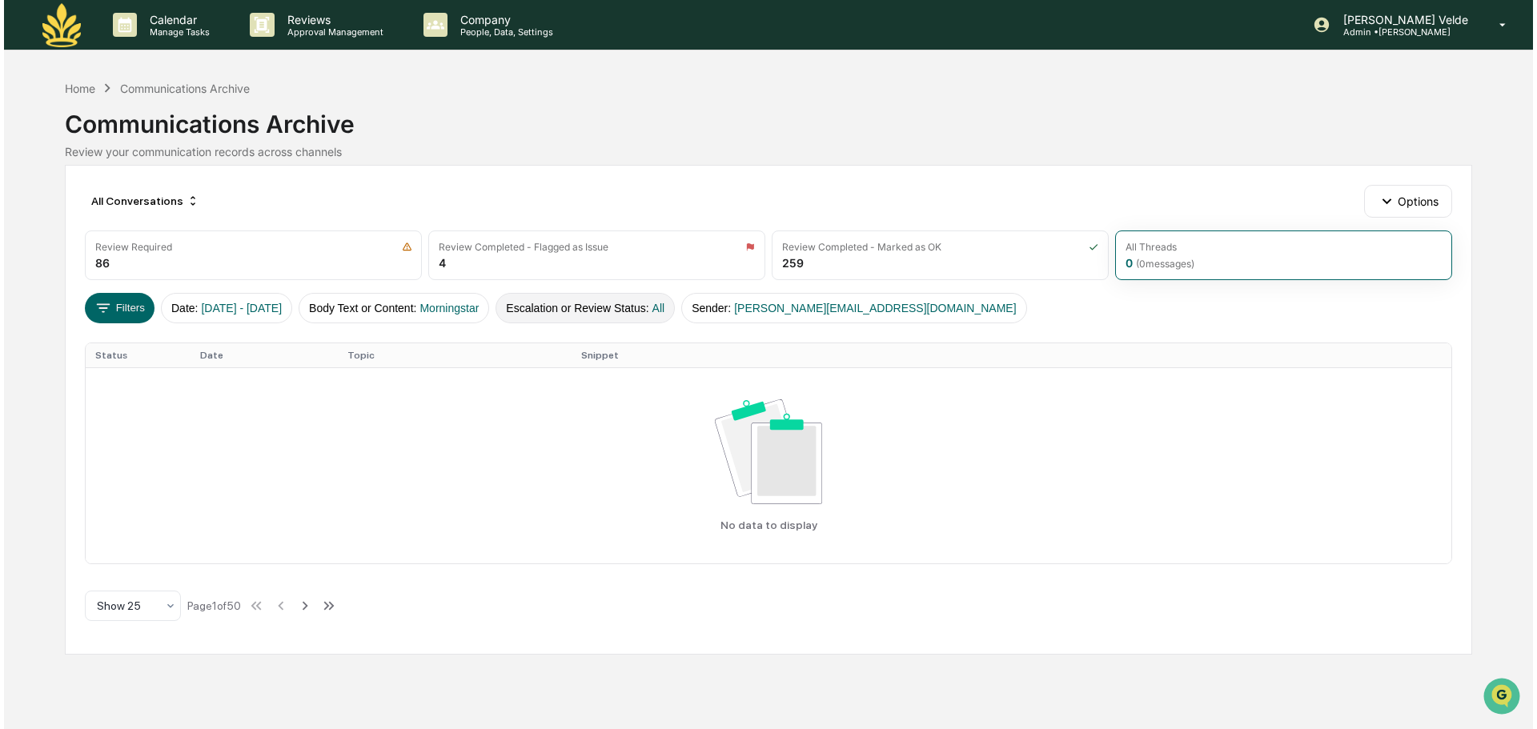
scroll to position [0, 0]
click at [671, 305] on button "Escalation or Review Status : All" at bounding box center [581, 308] width 179 height 30
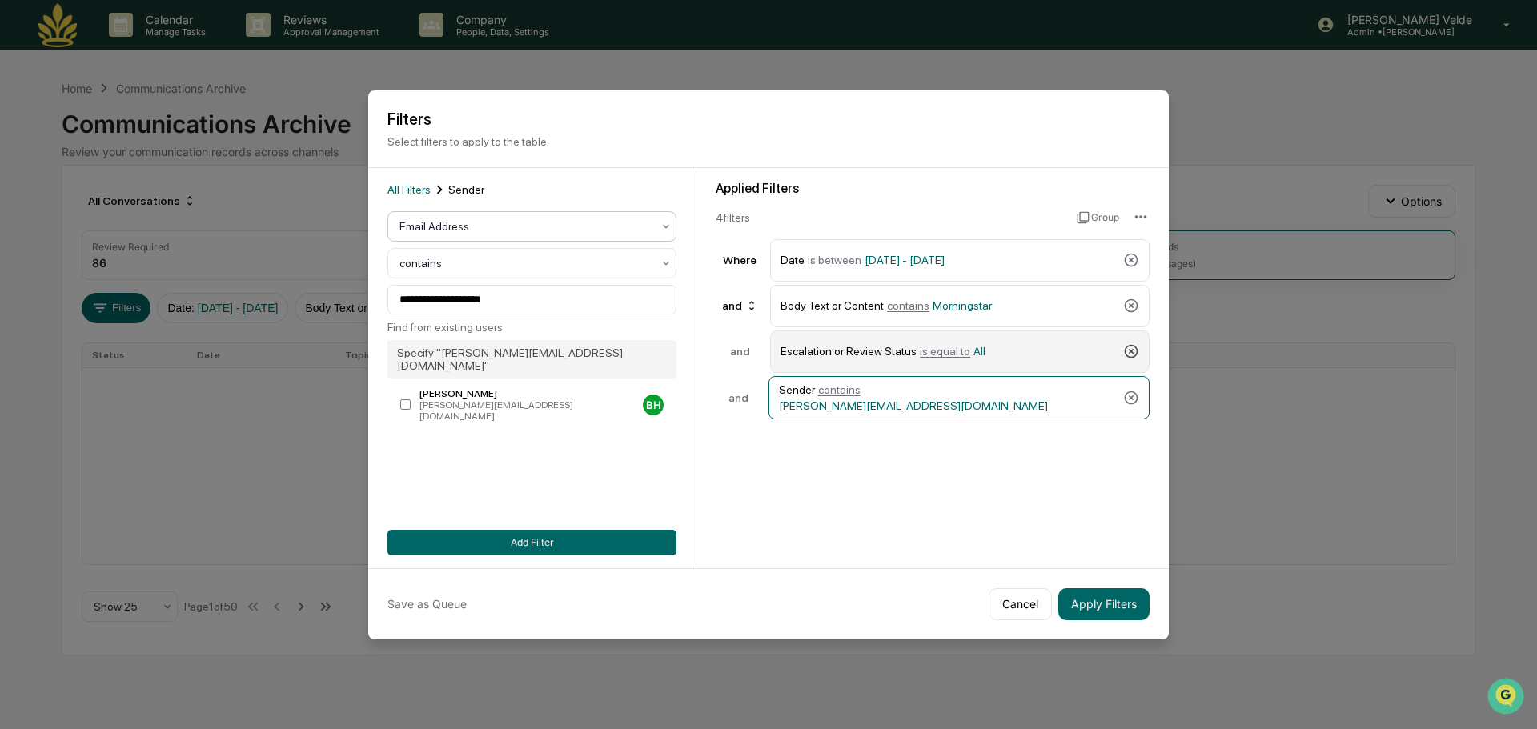
click at [1135, 351] on icon at bounding box center [1131, 351] width 16 height 16
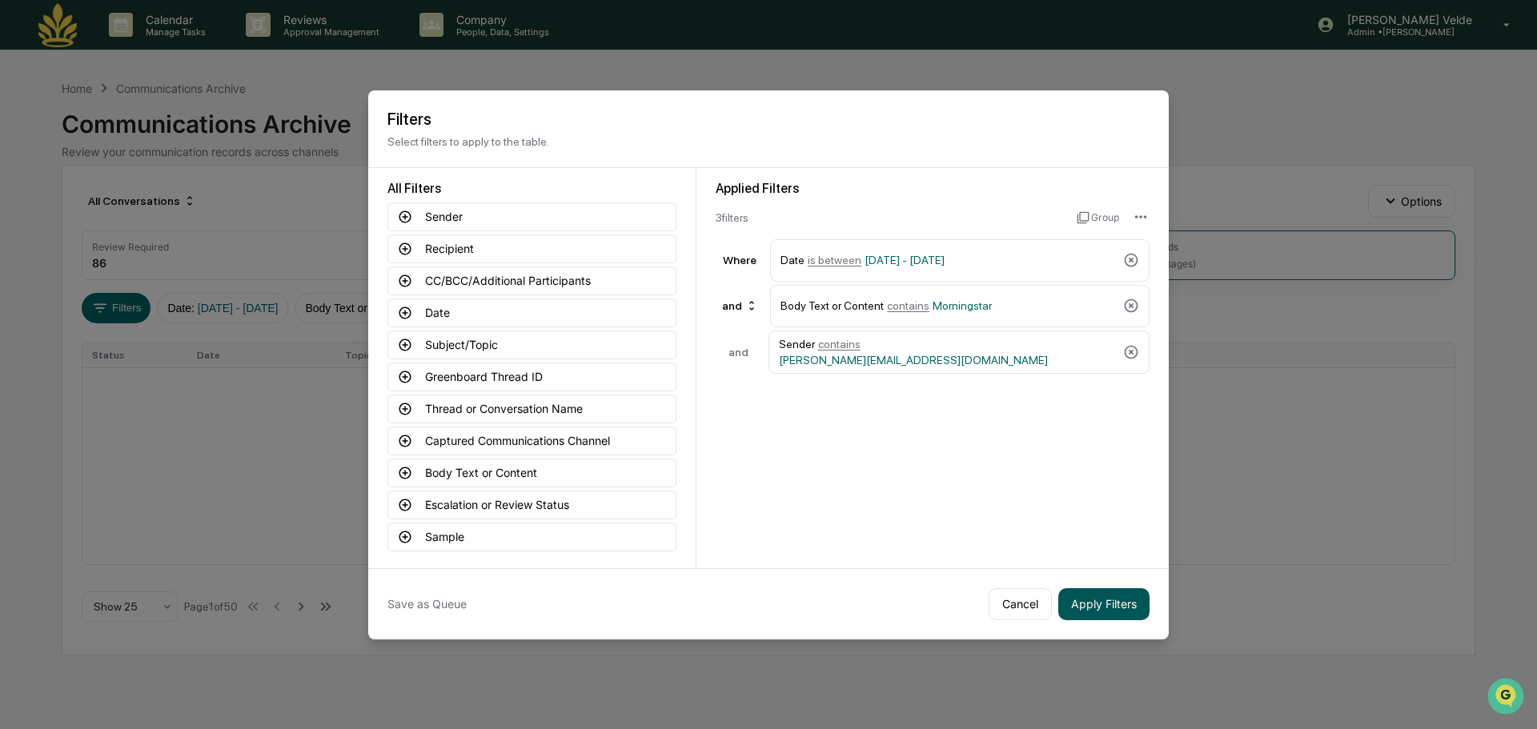
click at [1105, 599] on button "Apply Filters" at bounding box center [1103, 604] width 91 height 32
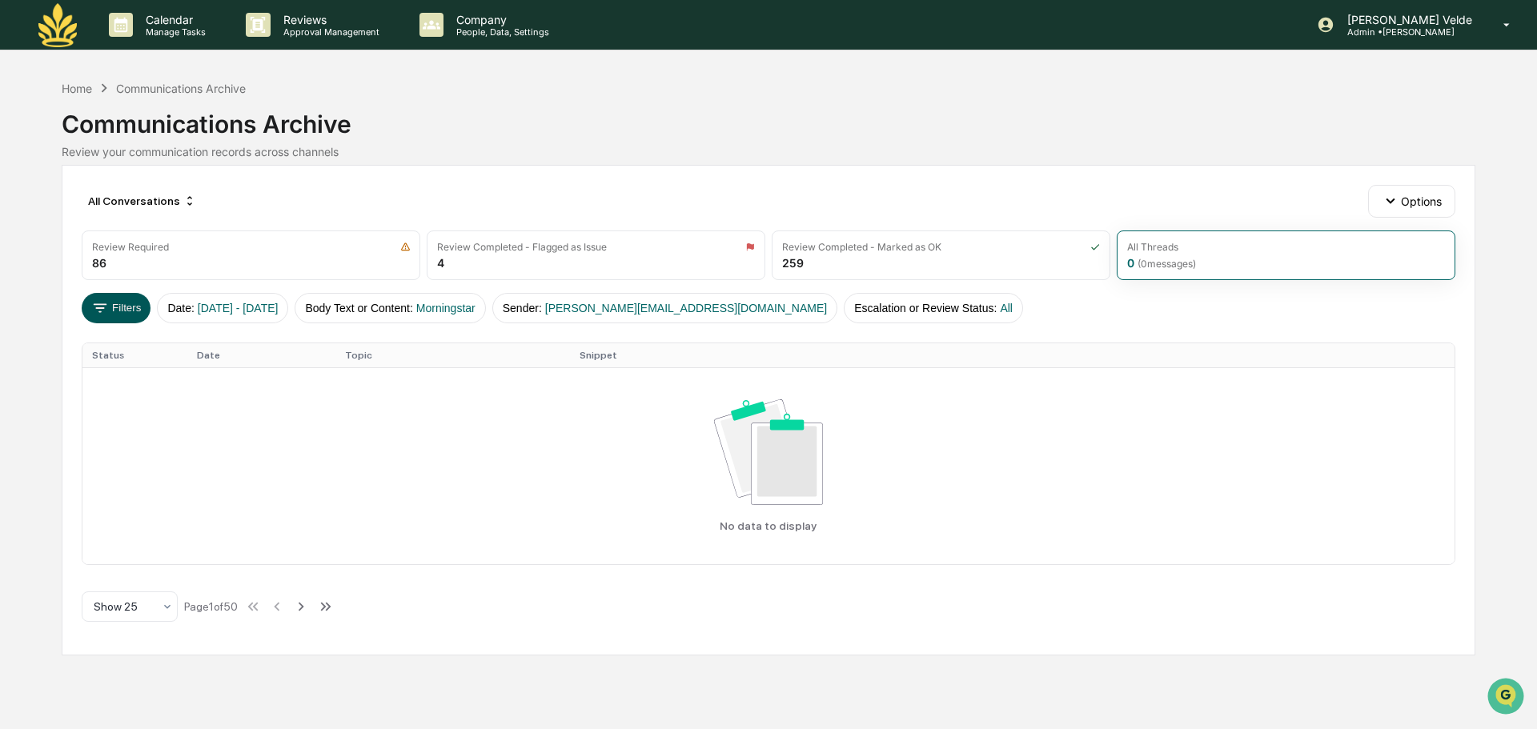
click at [114, 303] on button "Filters" at bounding box center [117, 308] width 70 height 30
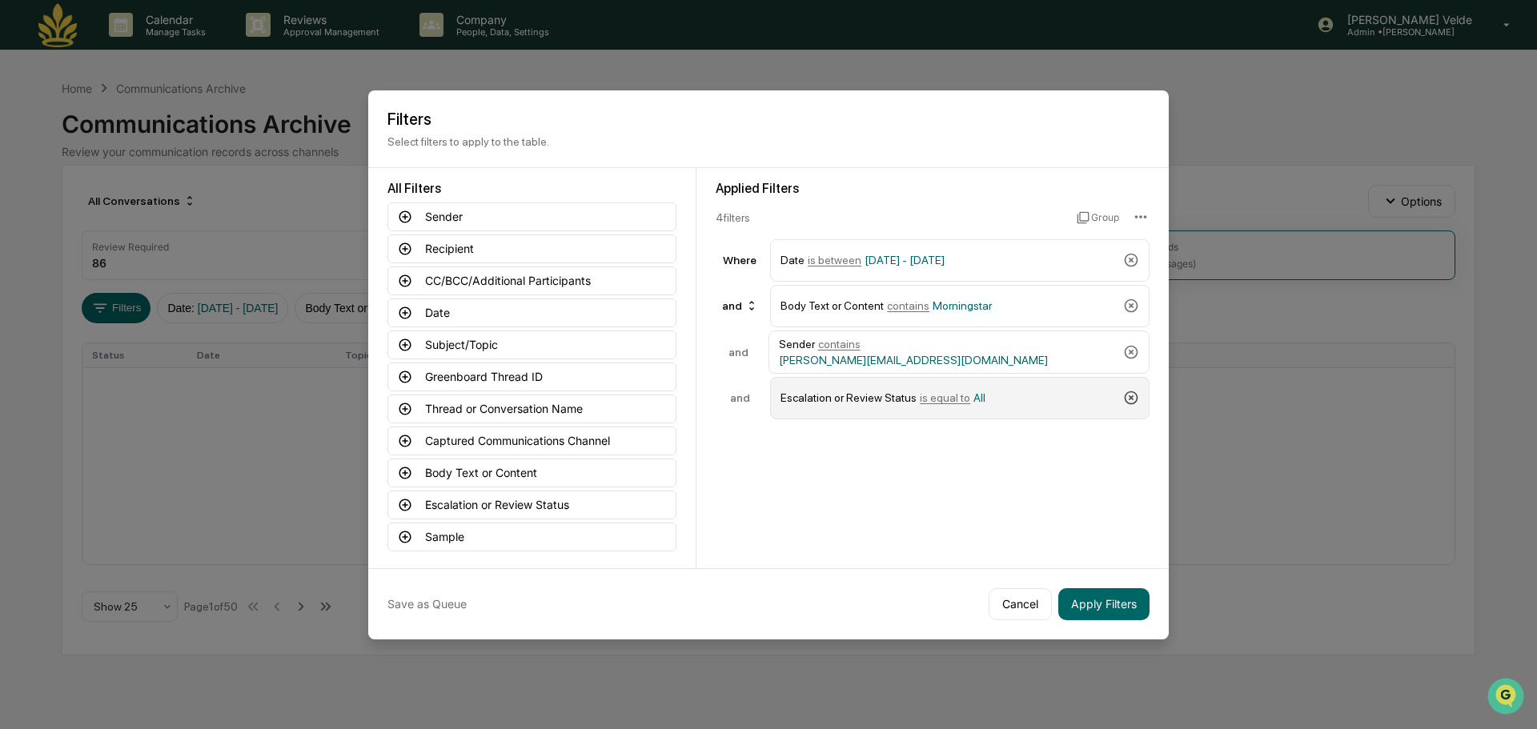
click at [1134, 399] on icon at bounding box center [1131, 398] width 16 height 16
click at [1114, 492] on div "Applied Filters 3 filter s Group Where Date is between [DATE] - [DATE] and Body…" at bounding box center [932, 368] width 472 height 400
click at [1106, 604] on button "Apply Filters" at bounding box center [1103, 604] width 91 height 32
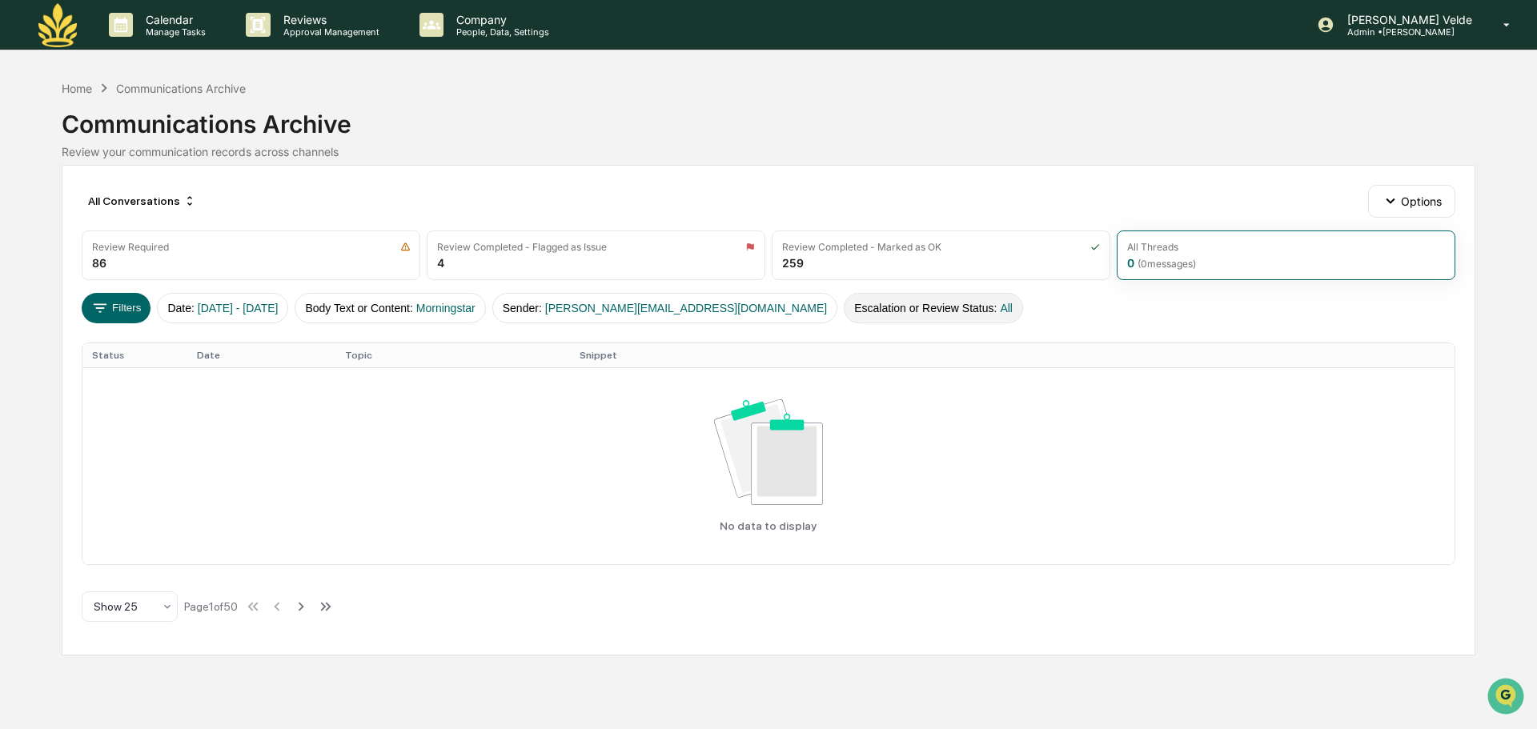
click at [844, 314] on button "Escalation or Review Status : All" at bounding box center [933, 308] width 179 height 30
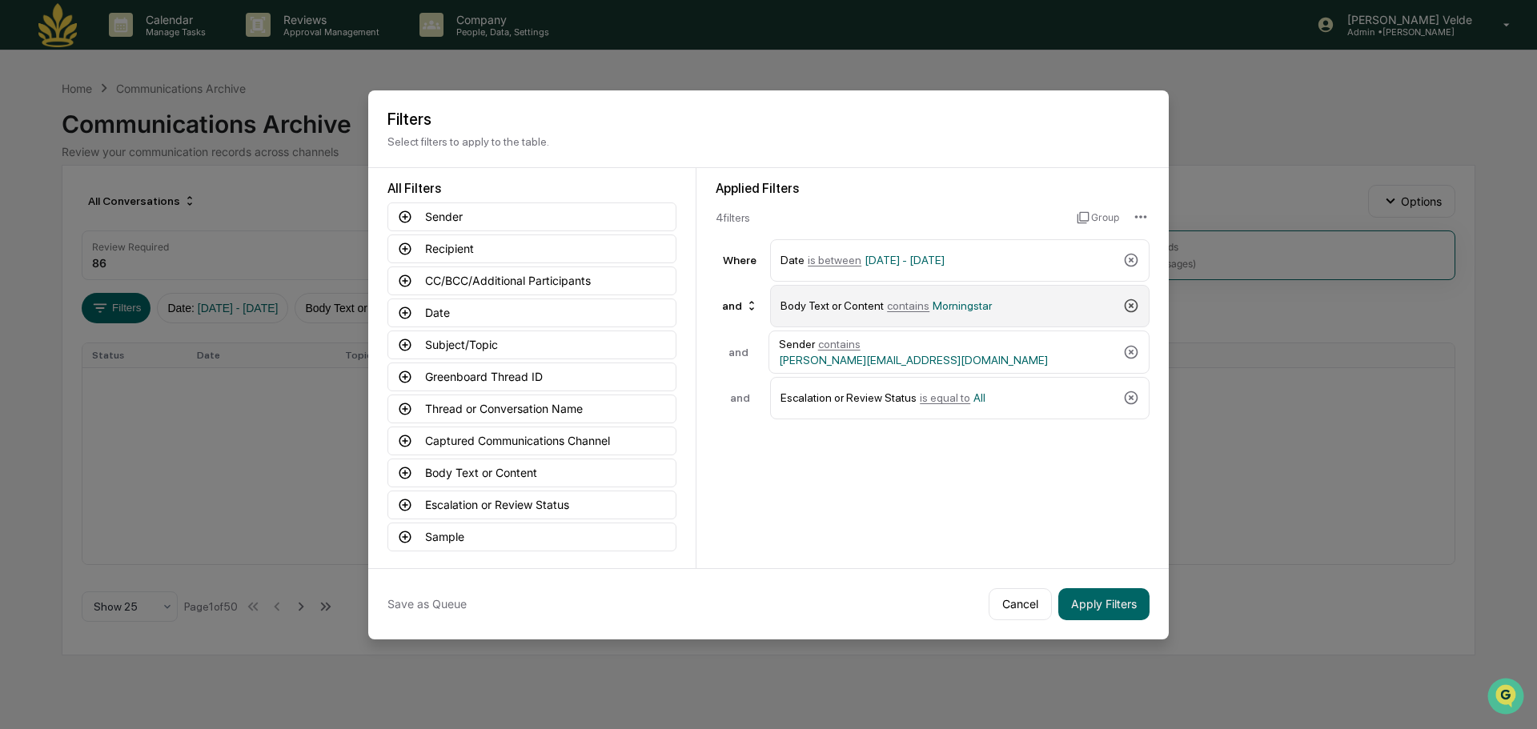
click at [1128, 308] on icon at bounding box center [1131, 306] width 16 height 16
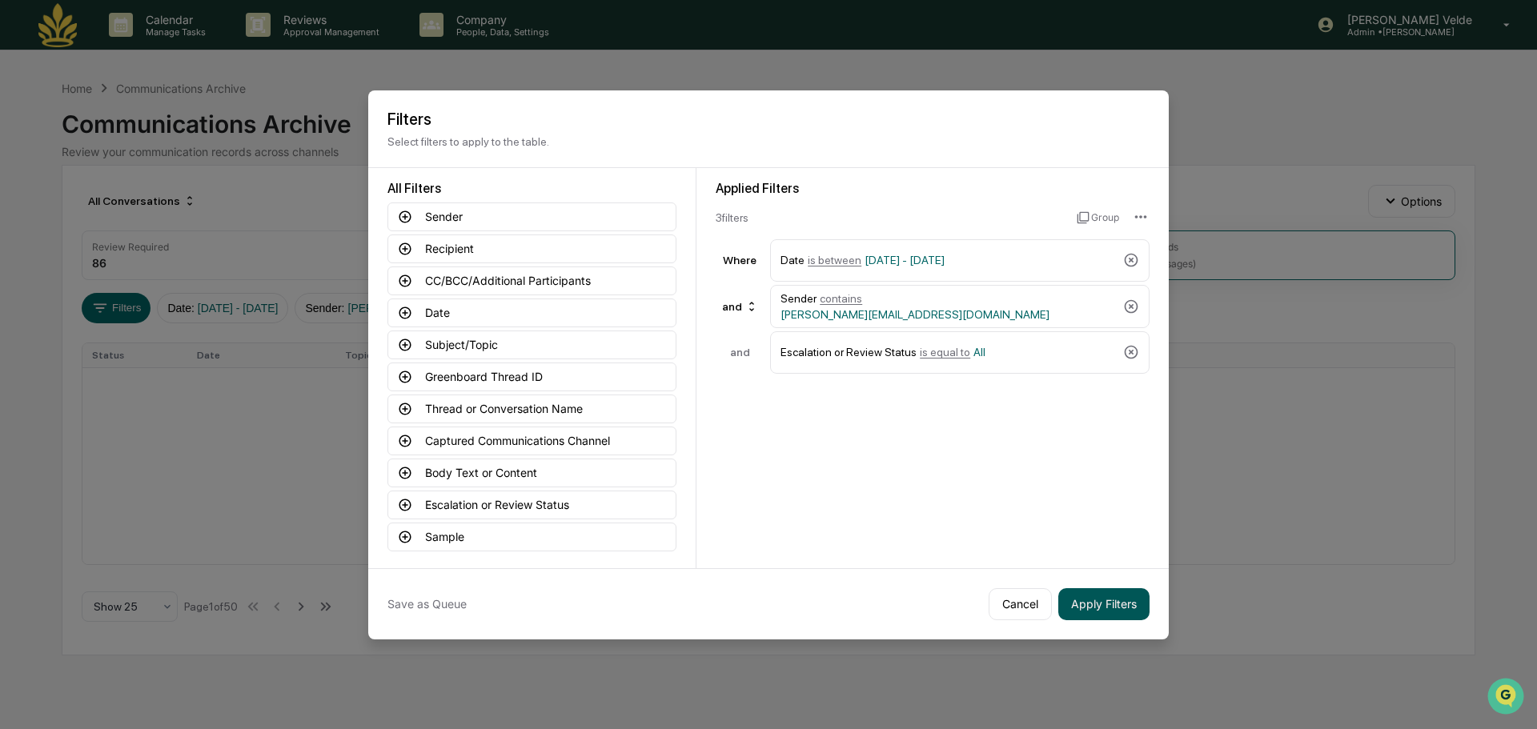
click at [1122, 600] on button "Apply Filters" at bounding box center [1103, 604] width 91 height 32
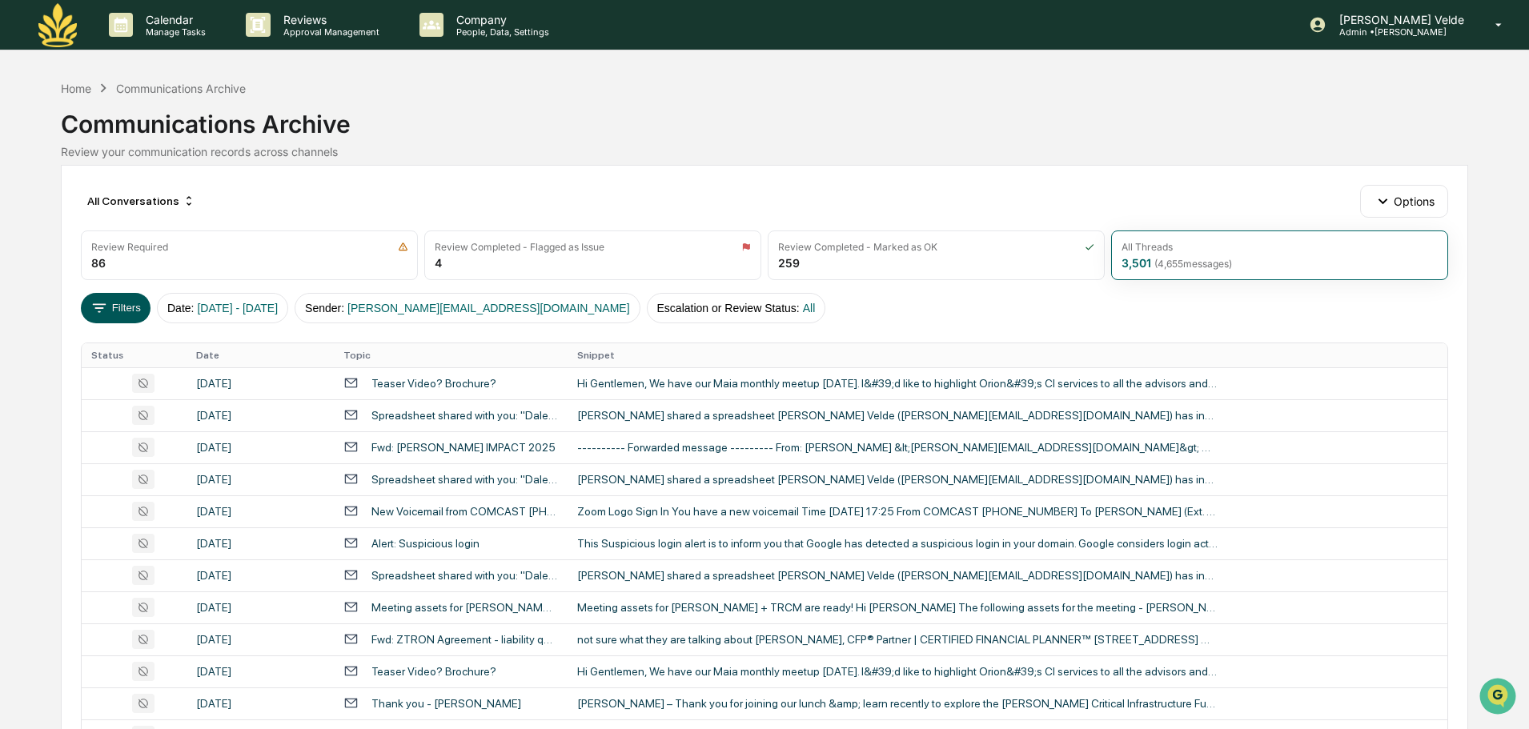
click at [122, 316] on button "Filters" at bounding box center [116, 308] width 70 height 30
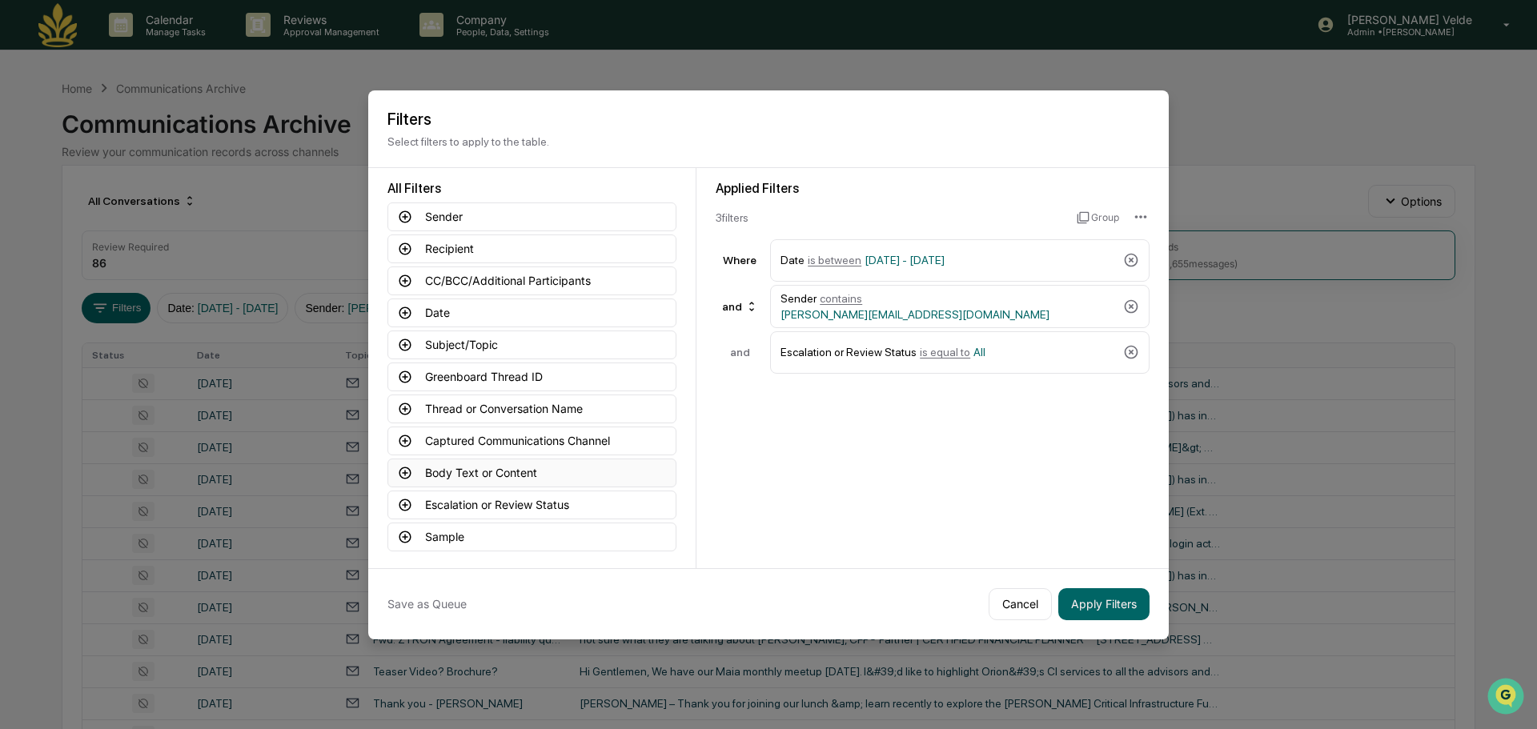
click at [468, 471] on button "Body Text or Content" at bounding box center [531, 473] width 289 height 29
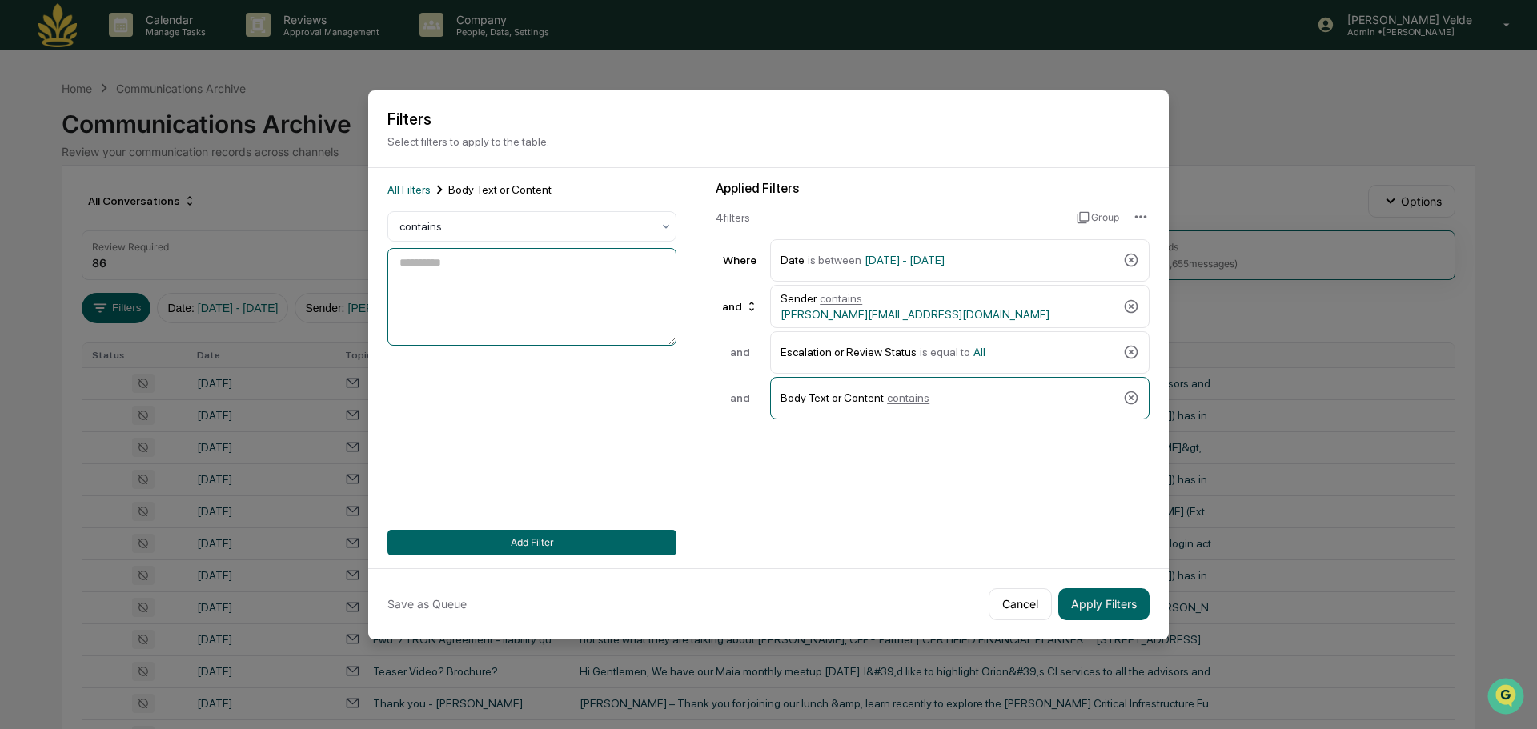
click at [463, 294] on textarea at bounding box center [531, 297] width 289 height 98
type textarea "******"
click at [1092, 611] on button "Apply Filters" at bounding box center [1103, 604] width 91 height 32
